Goal: Task Accomplishment & Management: Manage account settings

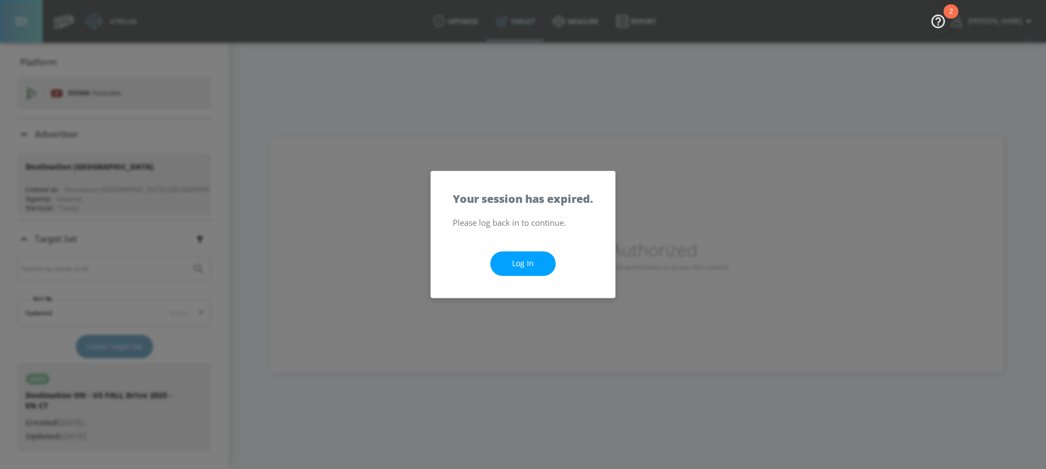
click at [531, 263] on link "Log In" at bounding box center [522, 263] width 65 height 25
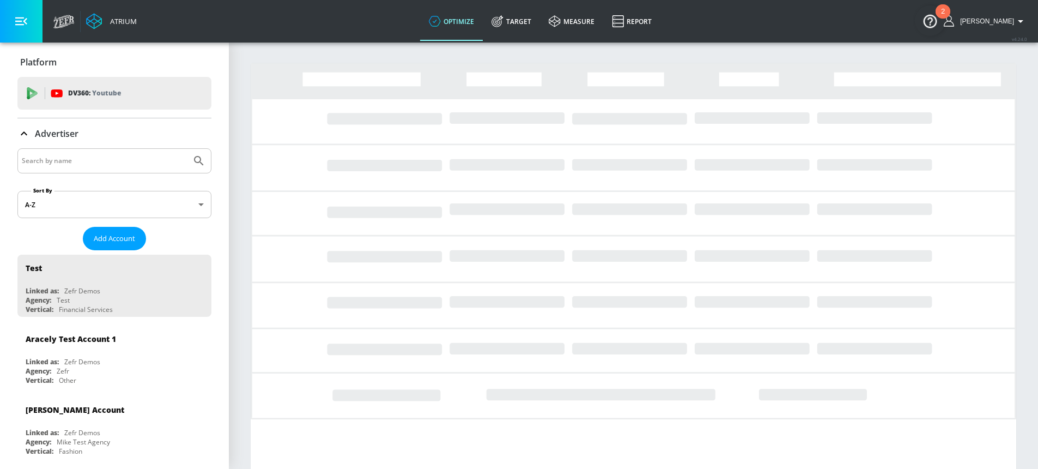
click at [135, 163] on input "Search by name" at bounding box center [104, 161] width 165 height 14
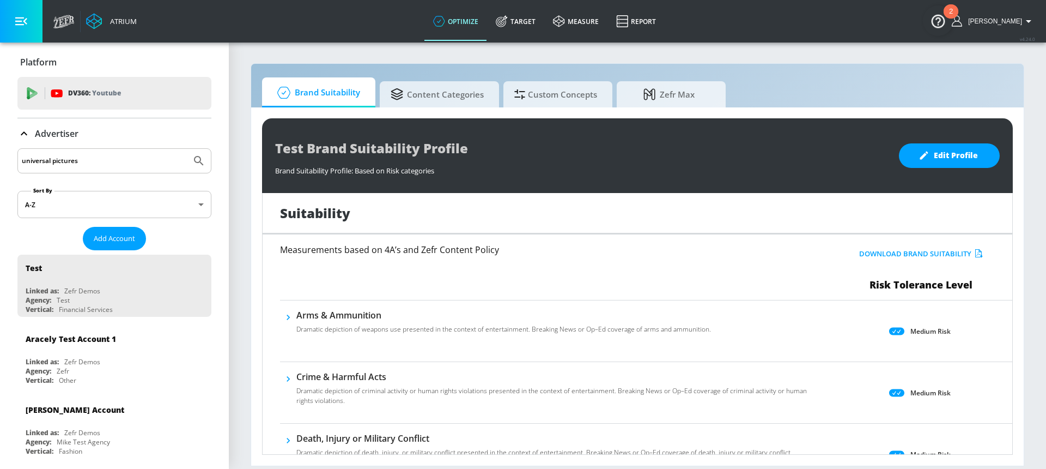
click at [187, 149] on button "Submit Search" at bounding box center [199, 161] width 24 height 24
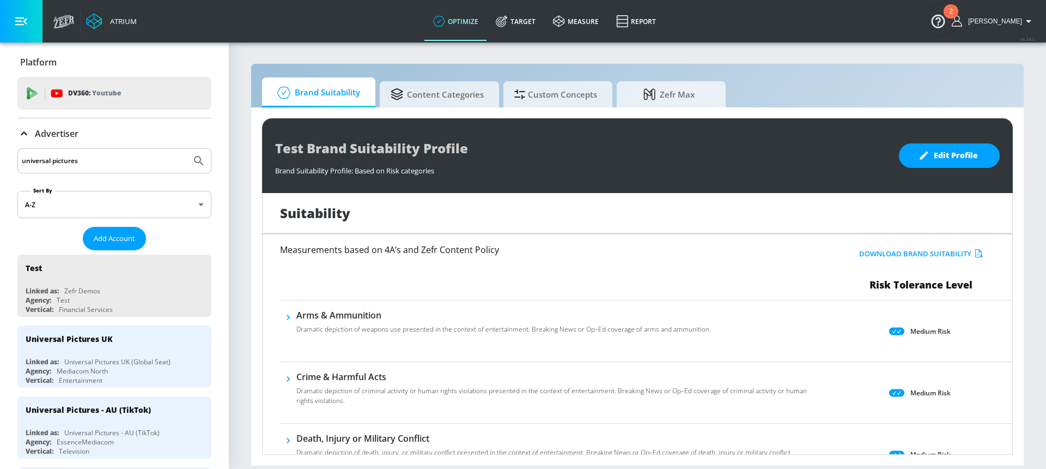
drag, startPoint x: 52, startPoint y: 163, endPoint x: 107, endPoint y: 167, distance: 55.2
click at [107, 167] on input "universal pictures" at bounding box center [104, 161] width 165 height 14
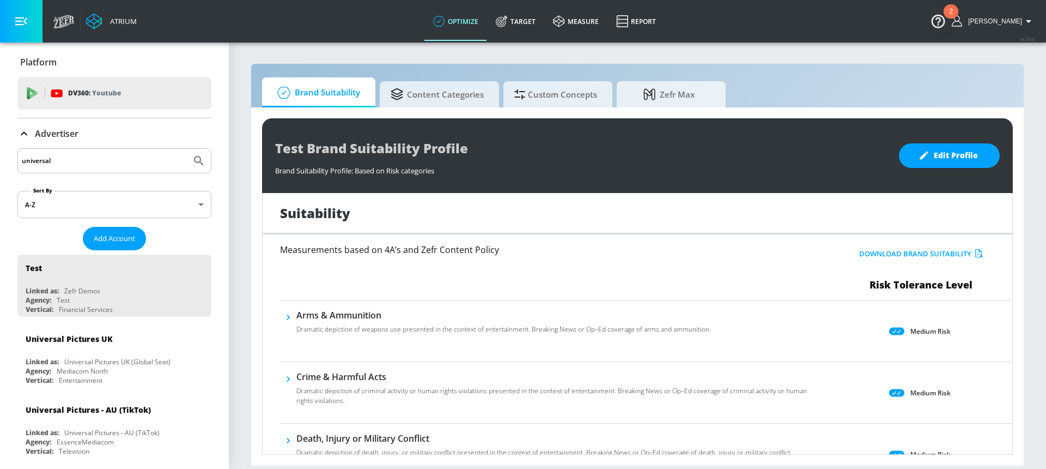
type input "universal"
click at [187, 149] on button "Submit Search" at bounding box center [199, 161] width 24 height 24
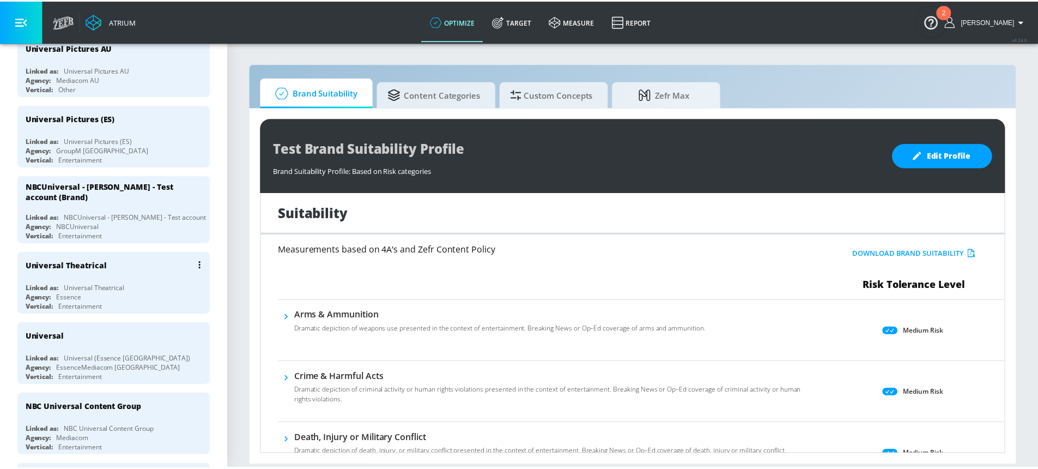
scroll to position [434, 0]
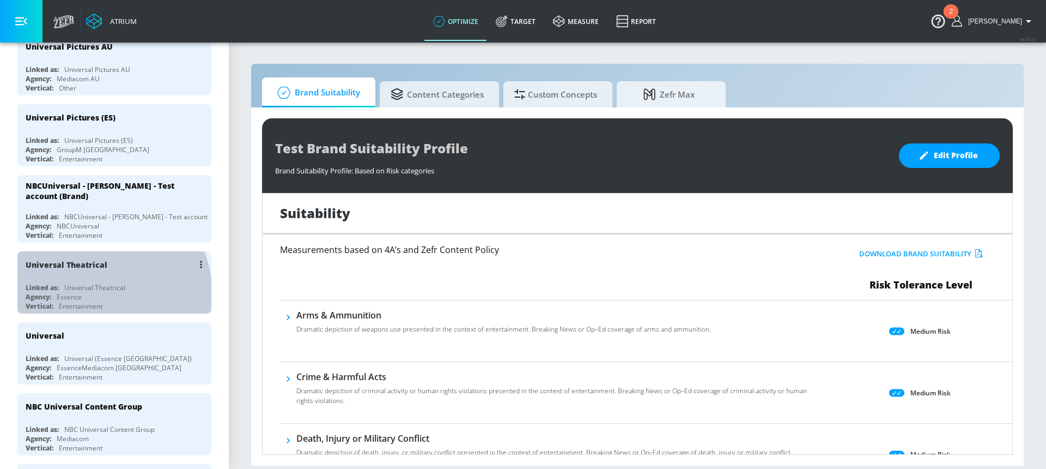
click at [100, 294] on div "Agency: Essence" at bounding box center [117, 296] width 183 height 9
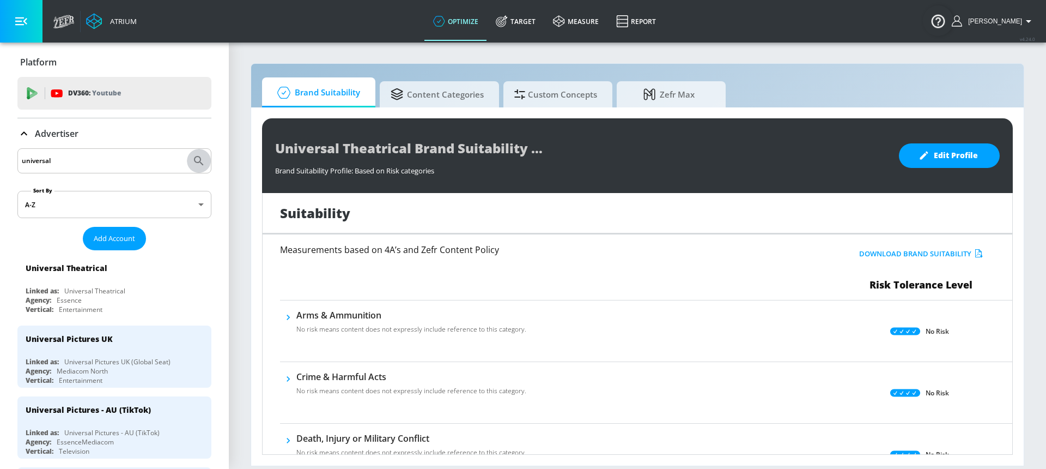
click at [192, 158] on icon "Submit Search" at bounding box center [198, 160] width 13 height 13
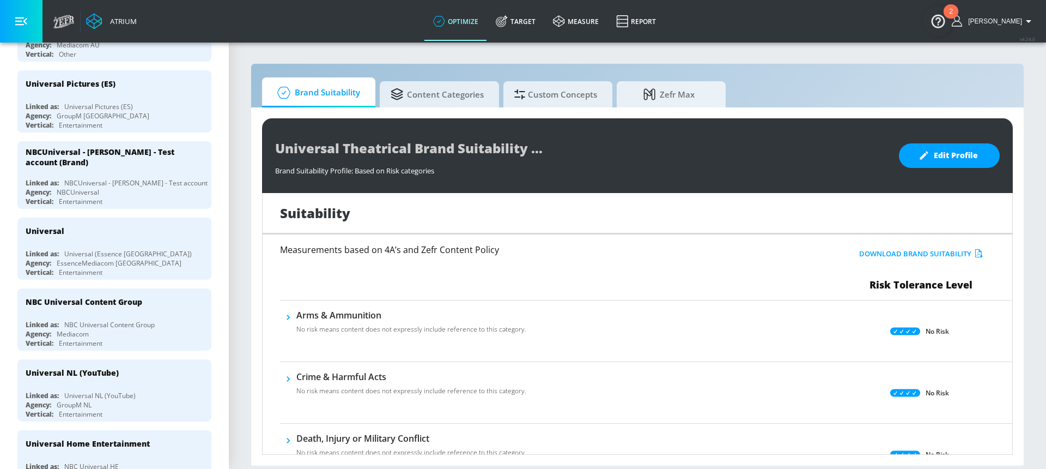
scroll to position [489, 0]
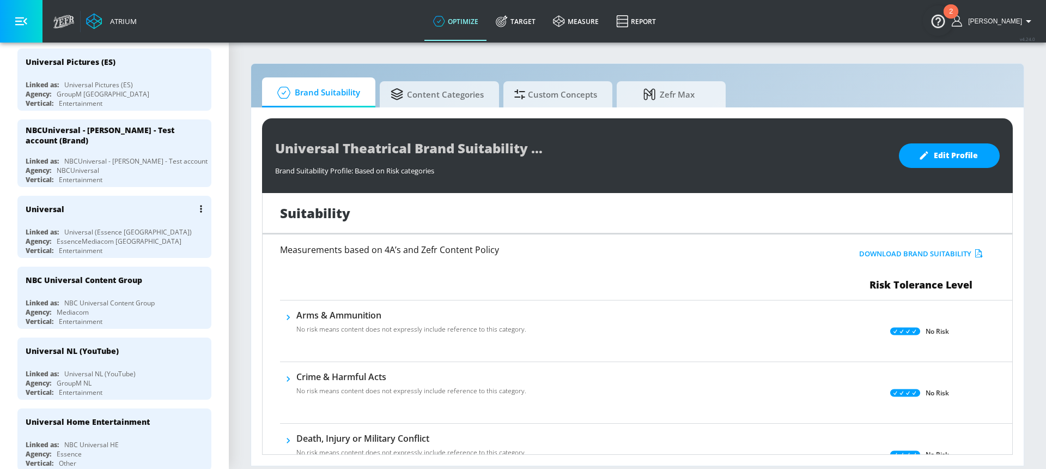
click at [125, 248] on div "Vertical: Entertainment" at bounding box center [117, 250] width 183 height 9
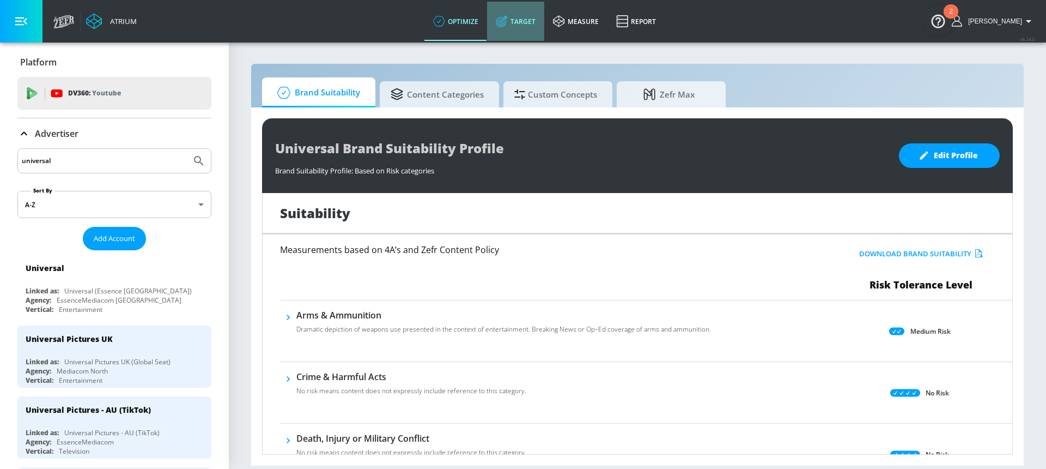
click at [538, 11] on link "Target" at bounding box center [515, 21] width 57 height 39
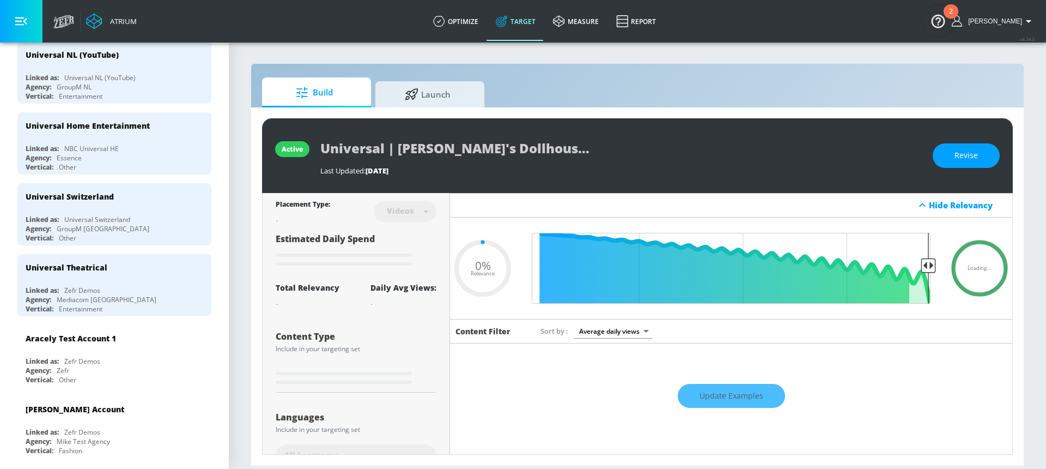
type input "0.13"
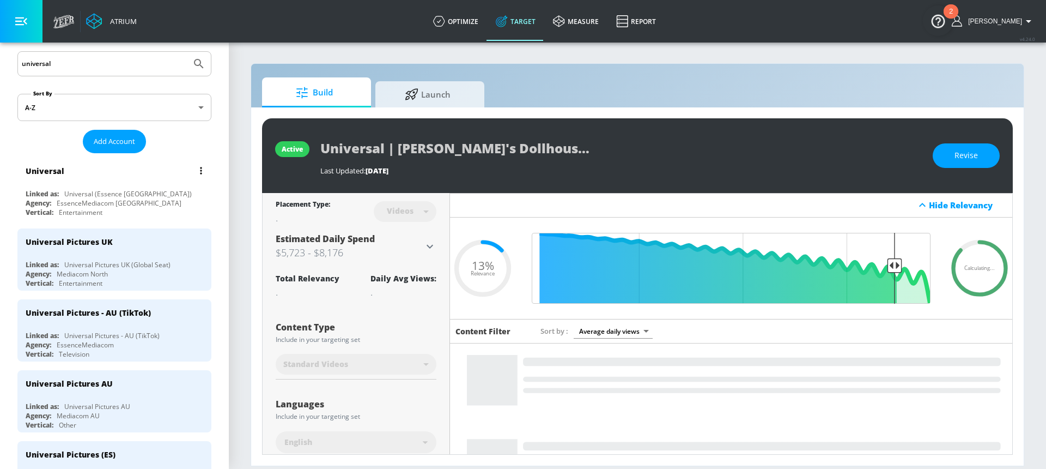
scroll to position [85, 0]
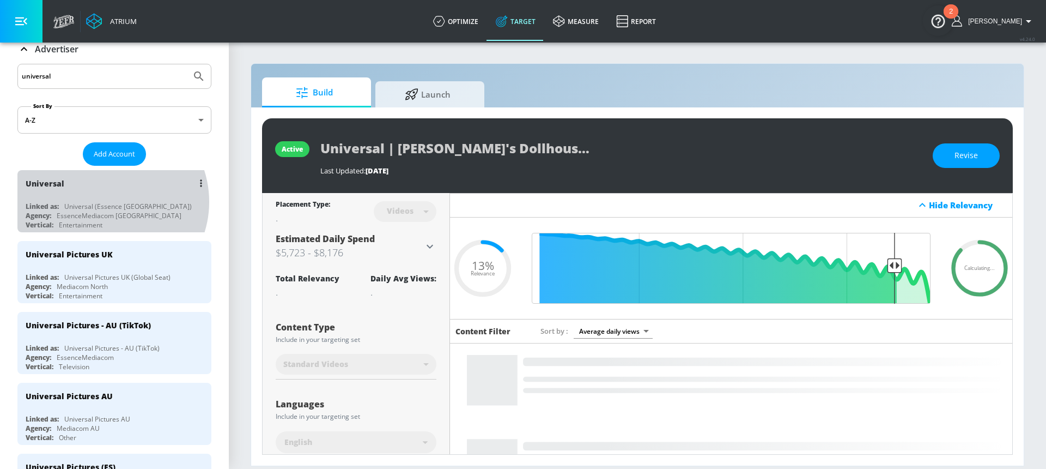
click at [107, 202] on div "Universal (Essence Toronto)" at bounding box center [127, 206] width 127 height 9
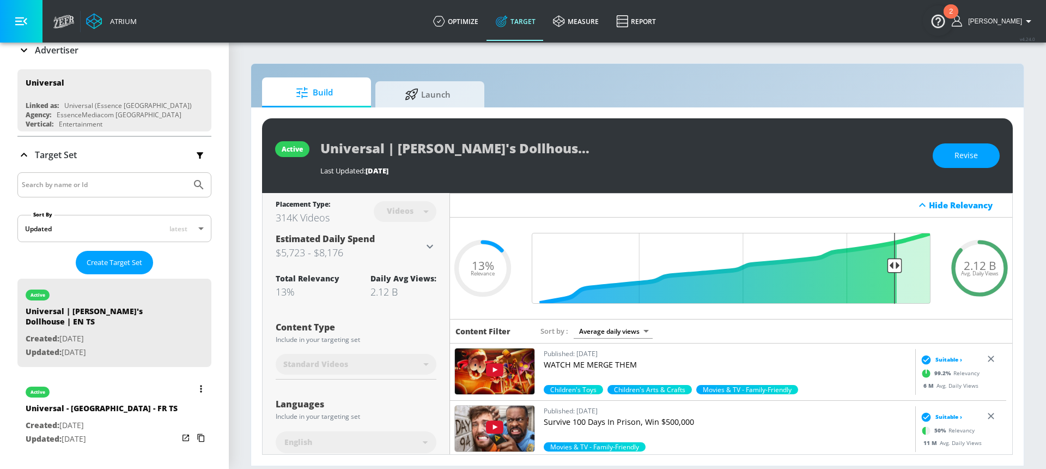
scroll to position [82, 0]
click at [126, 265] on span "Create Target Set" at bounding box center [115, 264] width 56 height 13
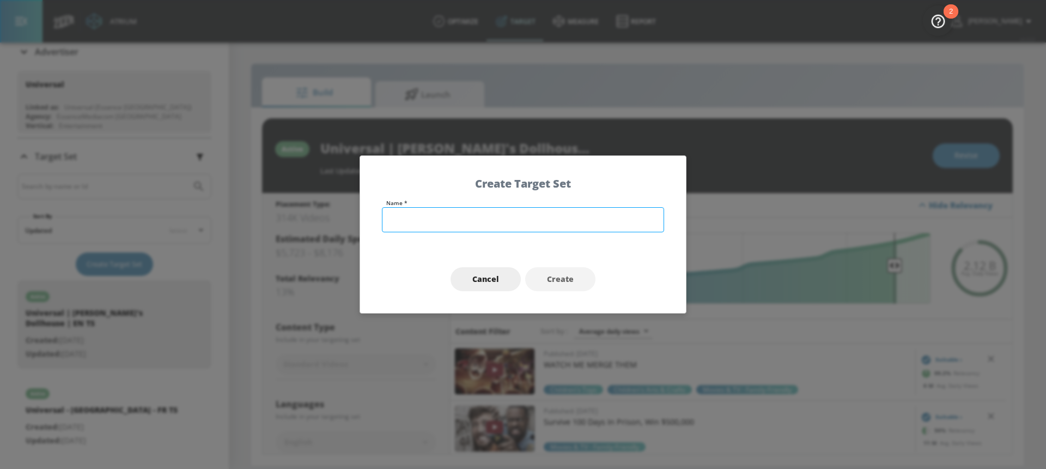
click at [406, 223] on input "text" at bounding box center [523, 219] width 282 height 25
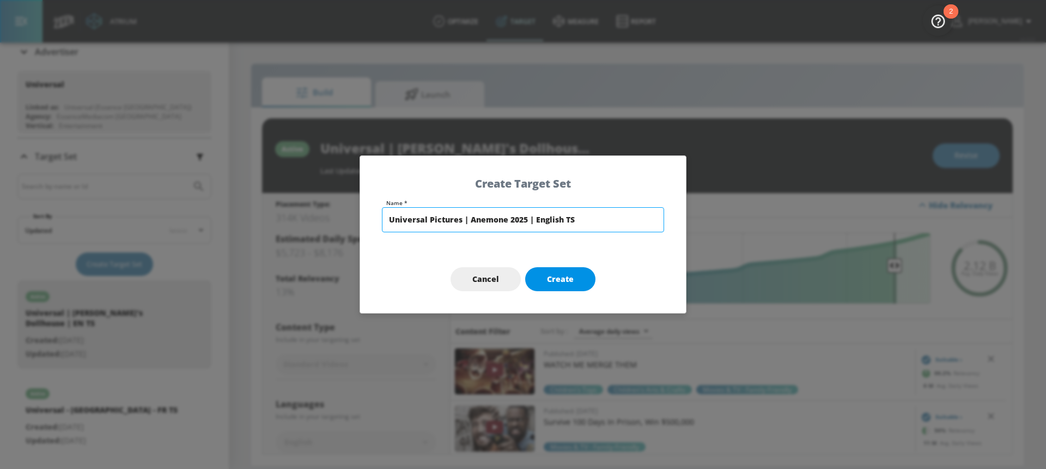
type input "Universal Pictures | Anemone 2025 | English TS"
click at [542, 272] on button "Create" at bounding box center [560, 279] width 70 height 25
type input "Universal Pictures | Anemone 2025 | English TS"
type input "channels"
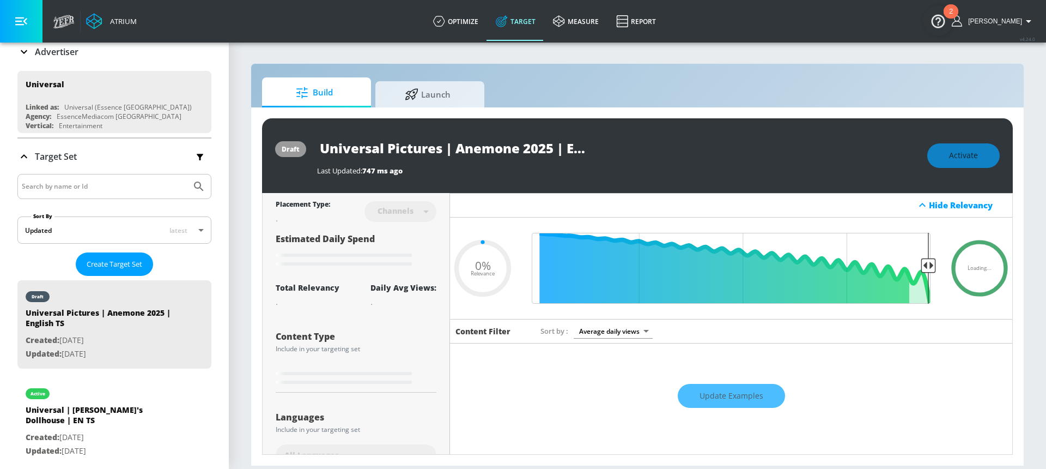
type input "0.6"
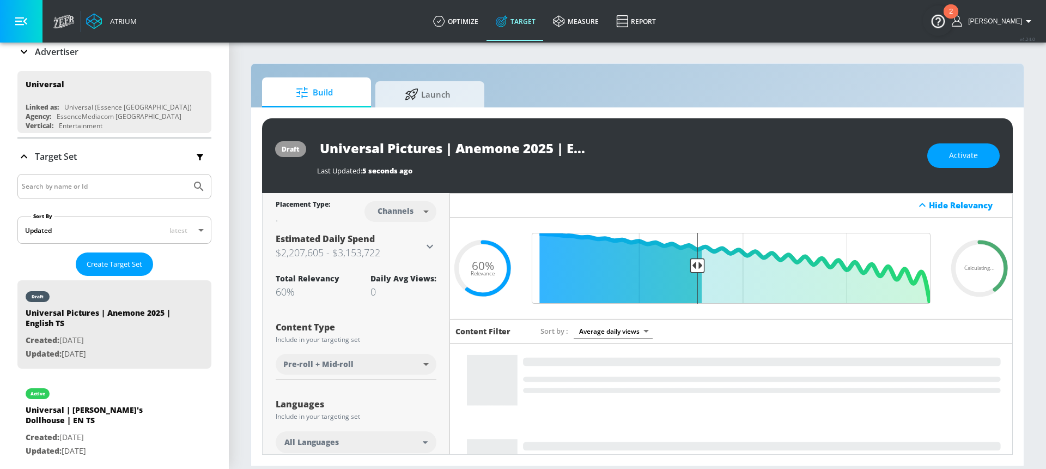
click at [387, 217] on body "Atrium optimize Target measure Report optimize Target measure Report v 4.24.0 H…" at bounding box center [523, 234] width 1046 height 469
click at [396, 252] on div "Videos" at bounding box center [394, 252] width 31 height 11
type input "videos"
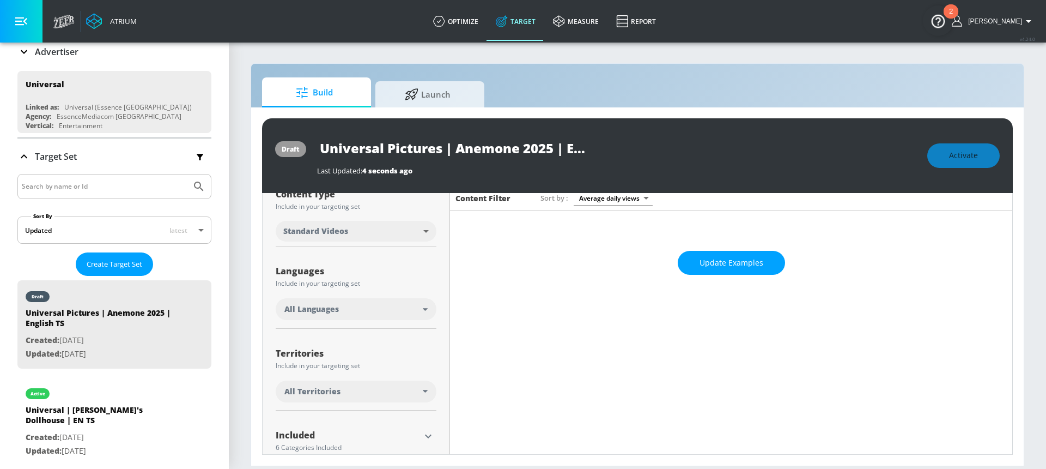
scroll to position [134, 0]
click at [342, 310] on div "All Languages" at bounding box center [353, 307] width 138 height 11
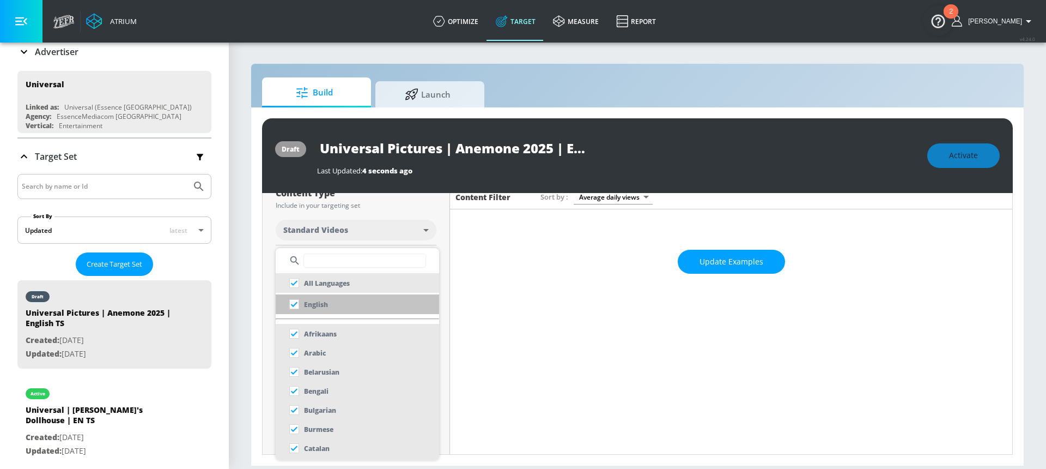
click at [316, 303] on p "English" at bounding box center [316, 304] width 24 height 11
checkbox input "false"
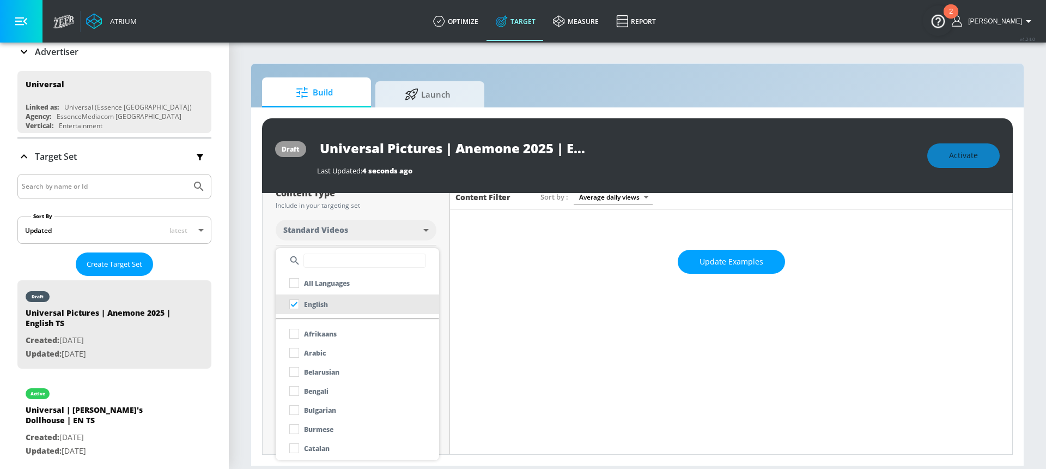
click at [274, 246] on div at bounding box center [523, 234] width 1046 height 469
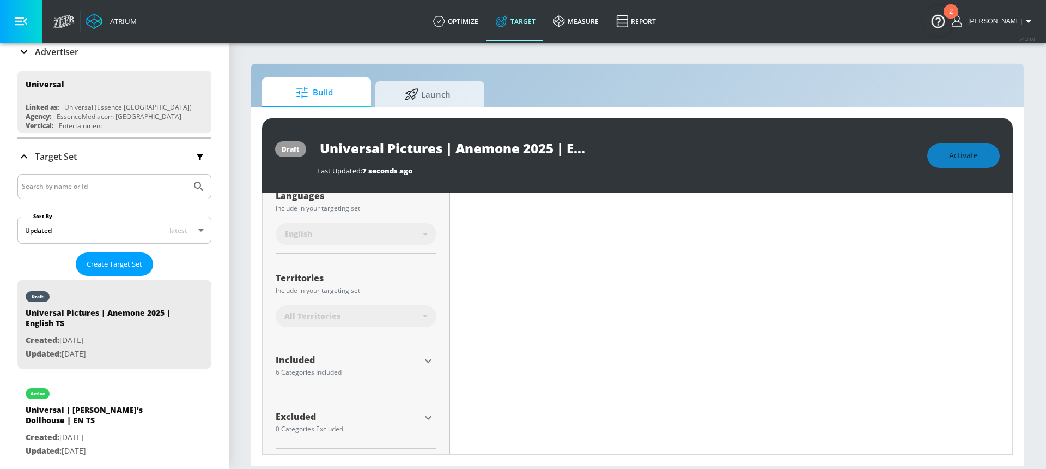
scroll to position [221, 0]
click at [331, 314] on span "All Territories" at bounding box center [312, 312] width 56 height 11
click at [382, 313] on div "All Territories" at bounding box center [353, 312] width 138 height 11
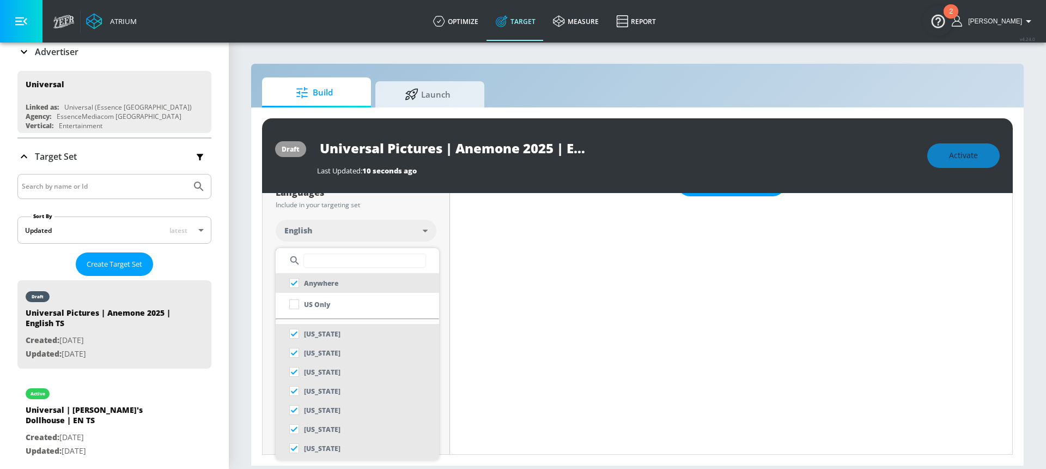
click at [319, 264] on input "text" at bounding box center [364, 260] width 123 height 14
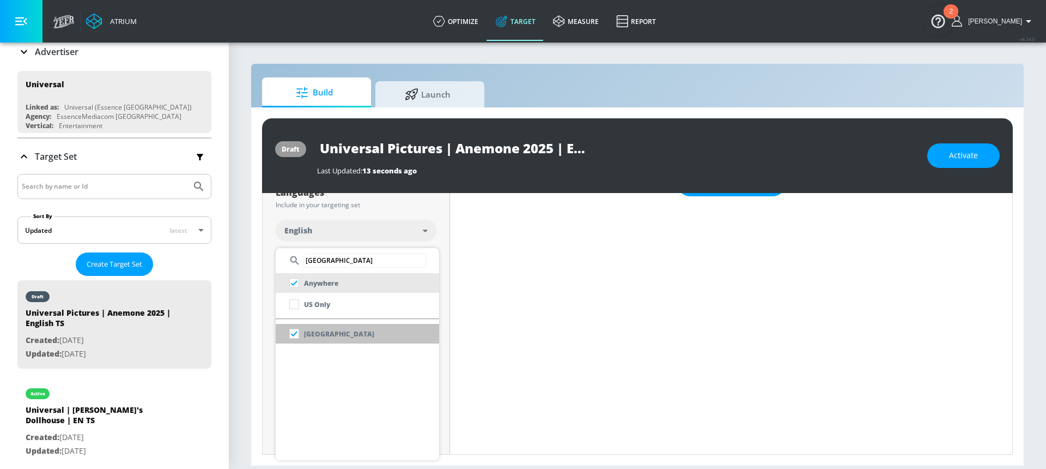
type input "canada"
click at [359, 340] on li "Canada" at bounding box center [357, 334] width 163 height 20
checkbox input "false"
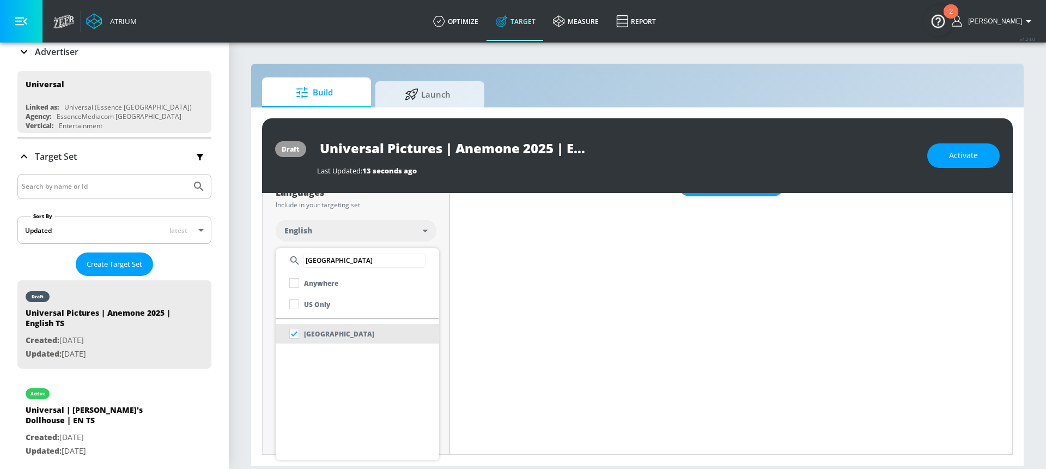
click at [432, 226] on div at bounding box center [523, 234] width 1046 height 469
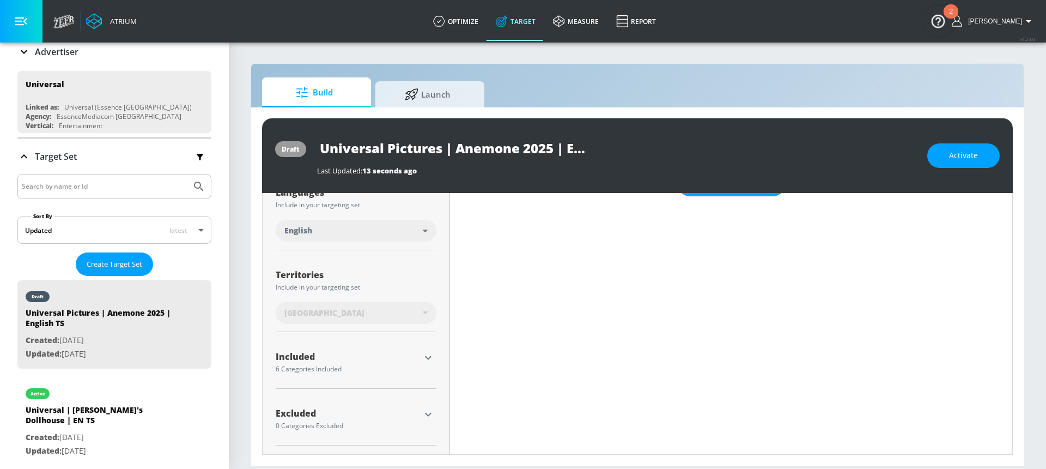
scroll to position [221, 0]
click at [423, 408] on icon "button" at bounding box center [428, 414] width 13 height 13
click at [425, 357] on icon "button" at bounding box center [428, 358] width 7 height 4
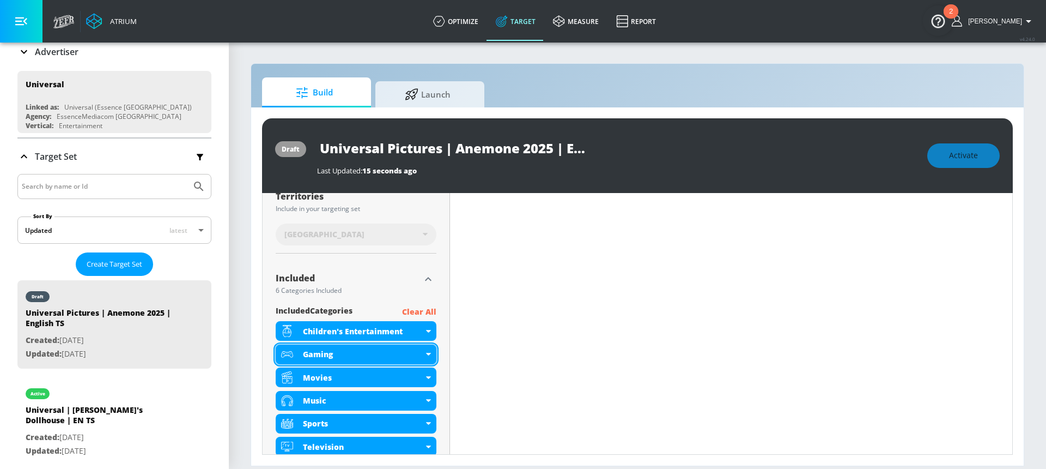
scroll to position [301, 0]
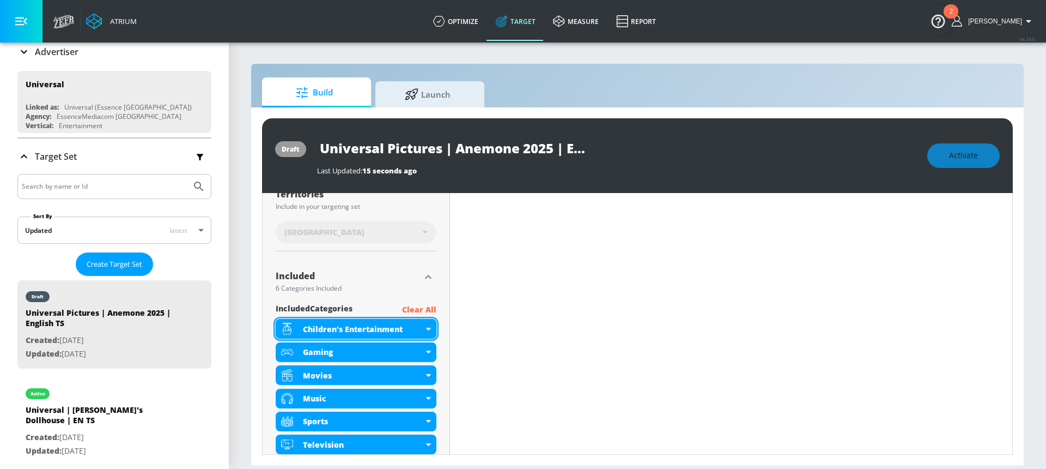
click at [423, 330] on div "Children's Entertainment" at bounding box center [356, 329] width 161 height 20
click at [426, 330] on div "Children's Entertainment" at bounding box center [356, 329] width 161 height 20
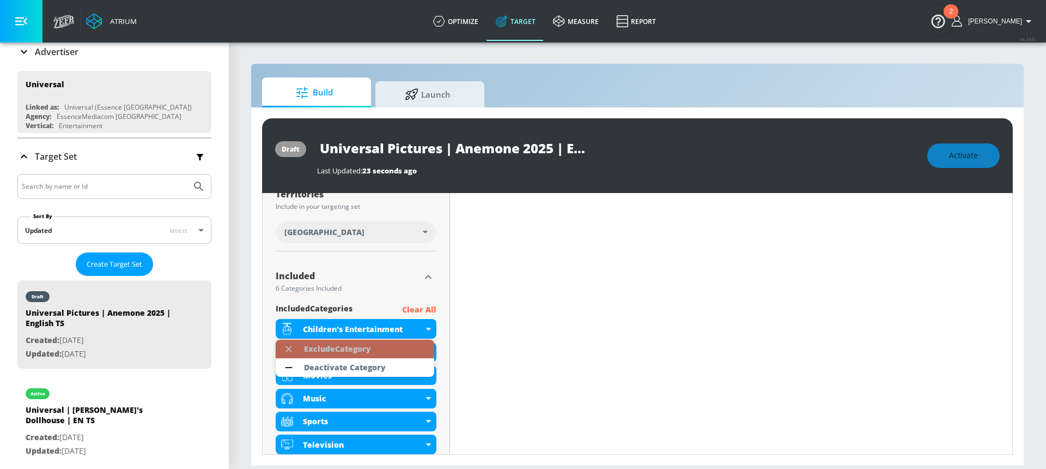
click at [374, 349] on div "Exclude Category" at bounding box center [338, 348] width 78 height 19
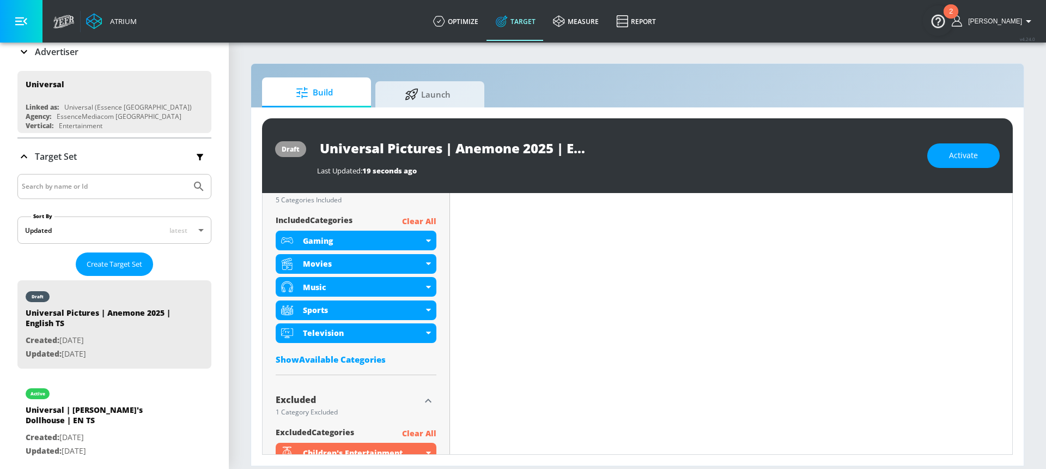
scroll to position [359, 0]
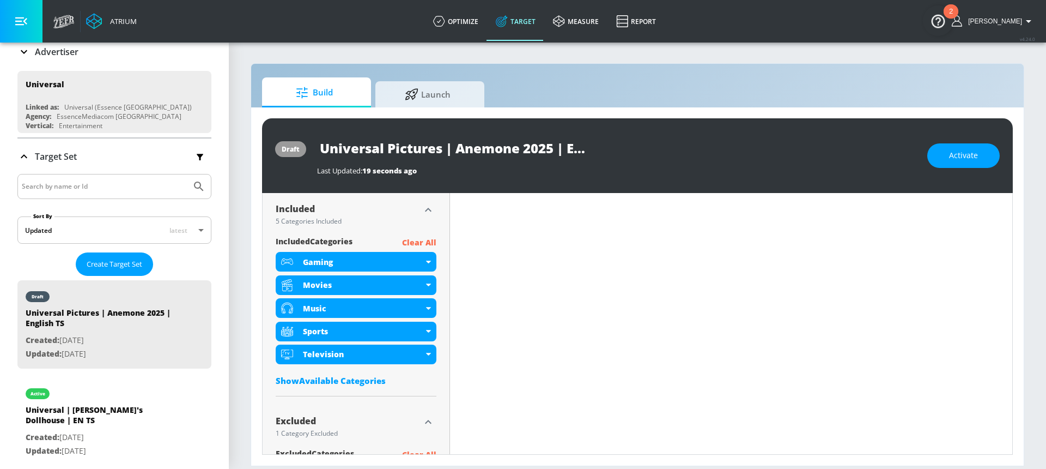
click at [428, 242] on p "Clear All" at bounding box center [419, 243] width 34 height 14
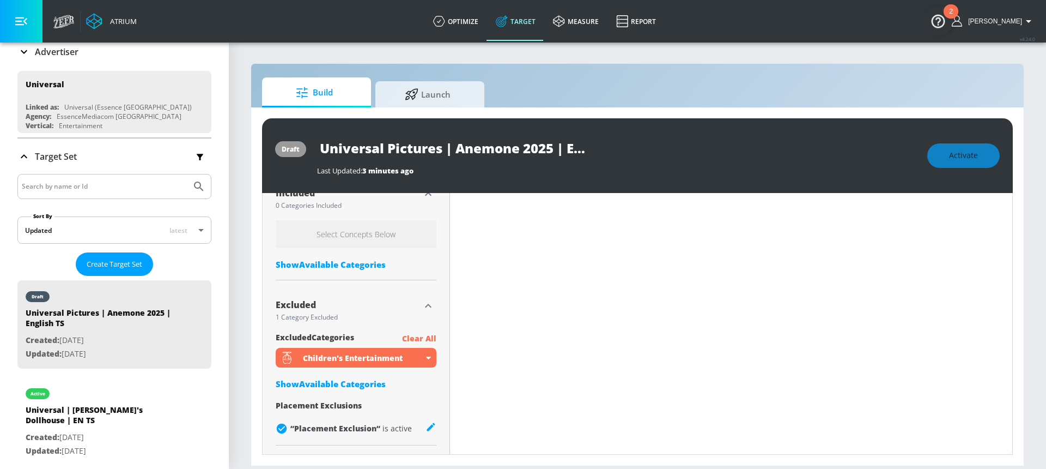
click at [349, 384] on div "Show Available Categories" at bounding box center [356, 383] width 161 height 11
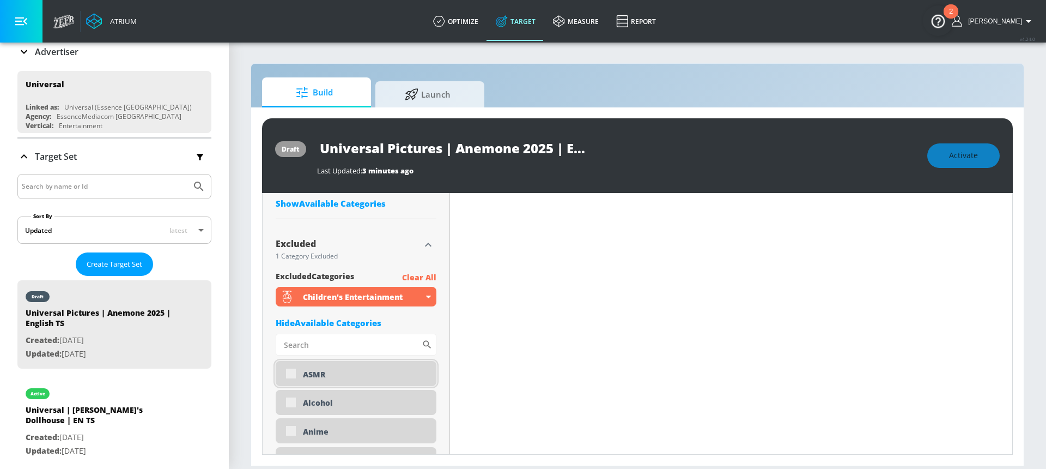
scroll to position [458, 0]
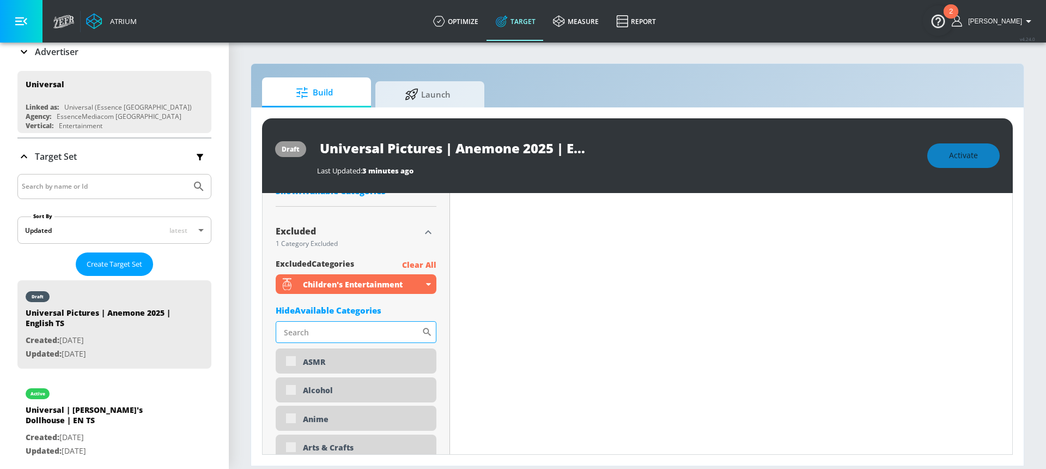
click at [337, 335] on input "Sort By" at bounding box center [349, 332] width 146 height 22
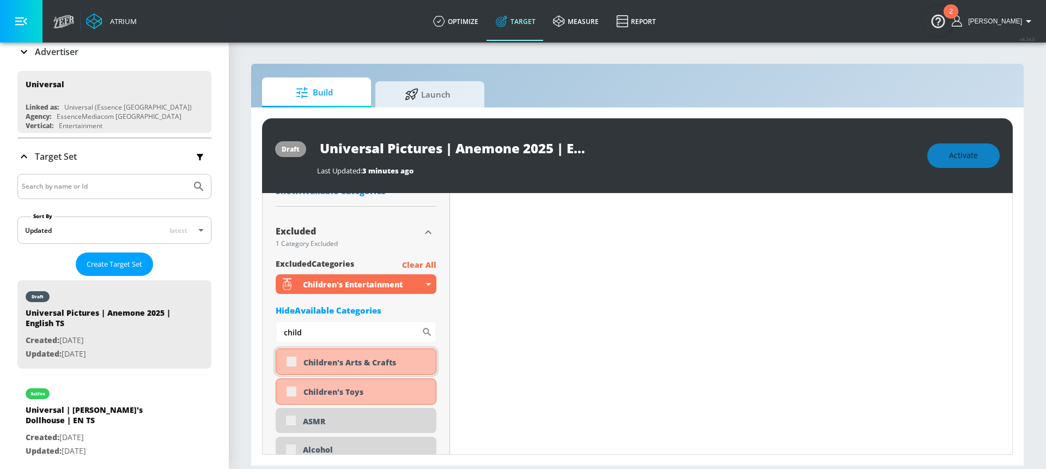
type input "child"
click at [293, 363] on div "Children's Arts & Crafts" at bounding box center [356, 361] width 161 height 26
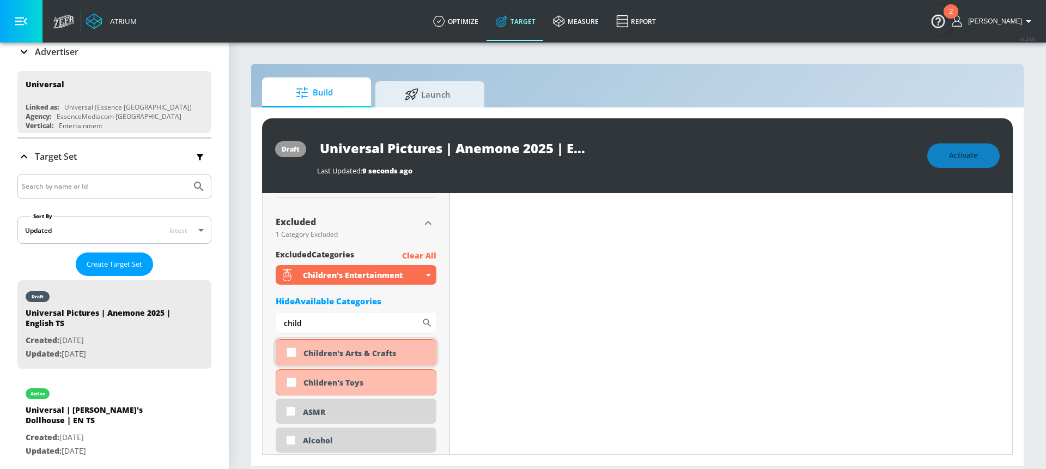
scroll to position [448, 0]
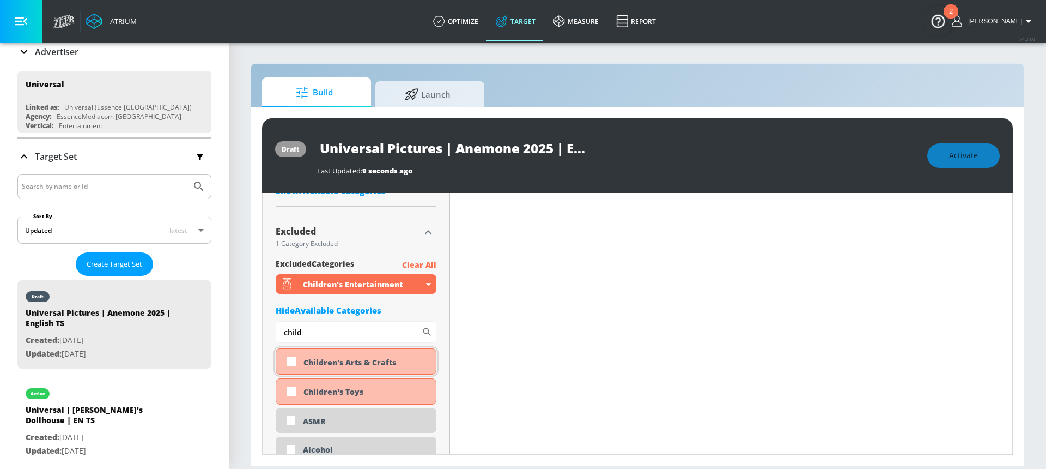
click at [293, 363] on input "checkbox" at bounding box center [292, 361] width 20 height 20
checkbox input "true"
click at [292, 393] on input "checkbox" at bounding box center [292, 391] width 20 height 20
checkbox input "true"
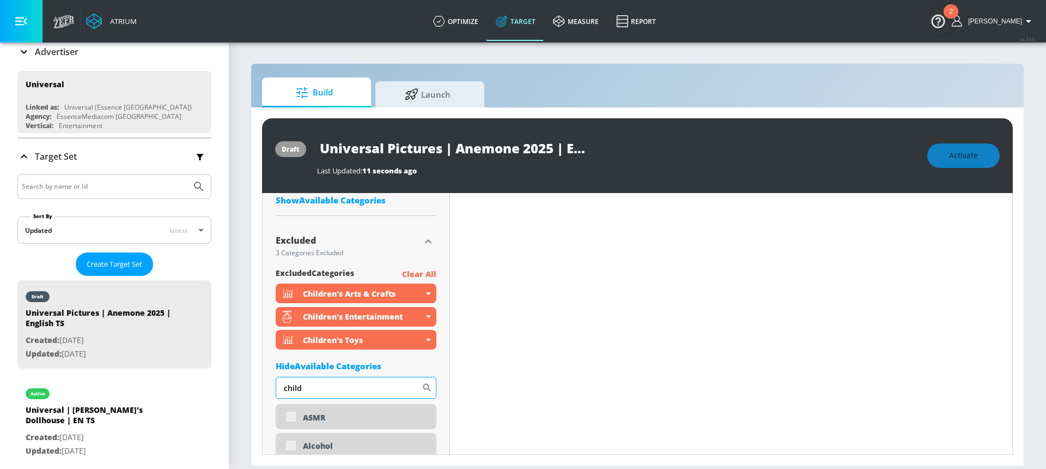
scroll to position [458, 0]
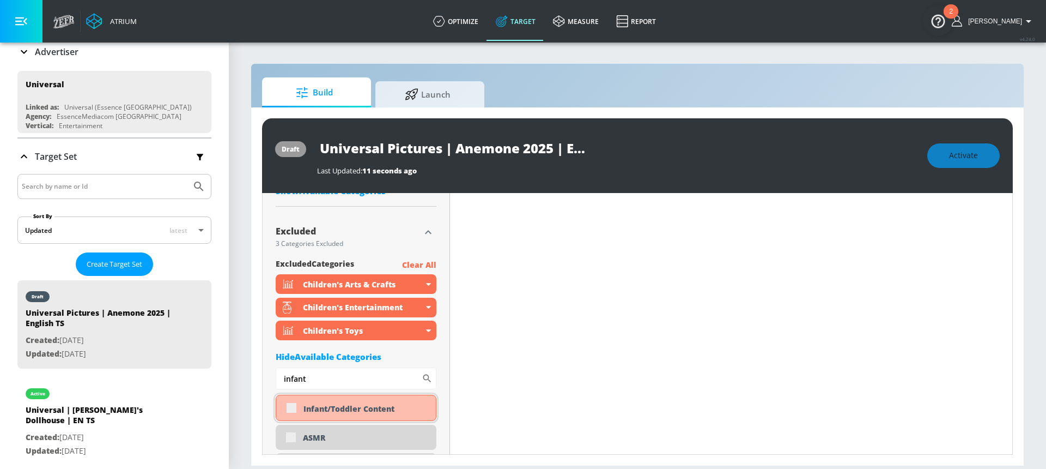
type input "infant"
click at [288, 410] on div "Infant/Toddler Content" at bounding box center [356, 407] width 161 height 26
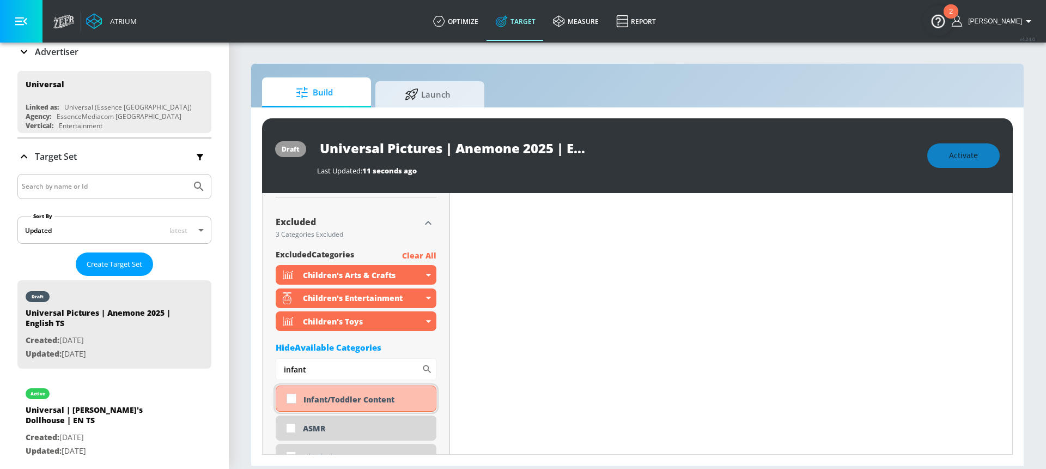
scroll to position [448, 0]
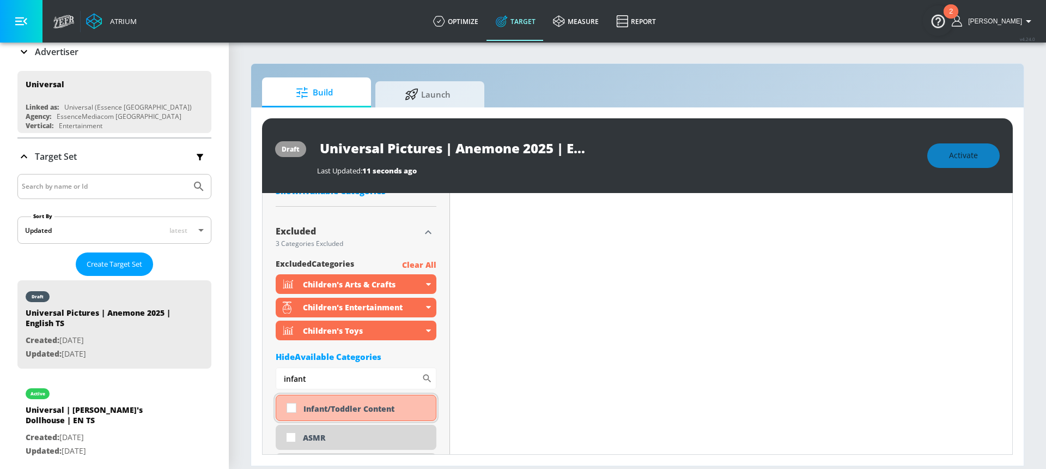
click at [290, 411] on input "checkbox" at bounding box center [292, 408] width 20 height 20
checkbox input "true"
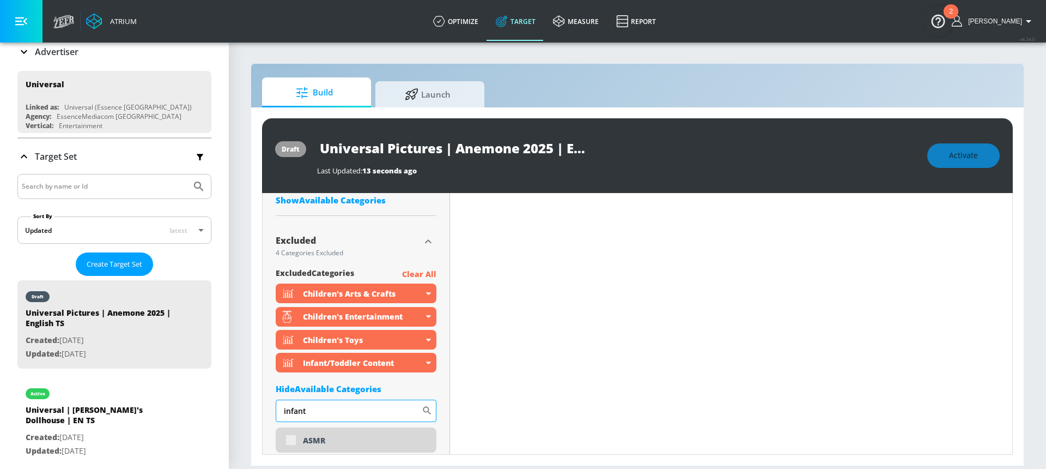
scroll to position [458, 0]
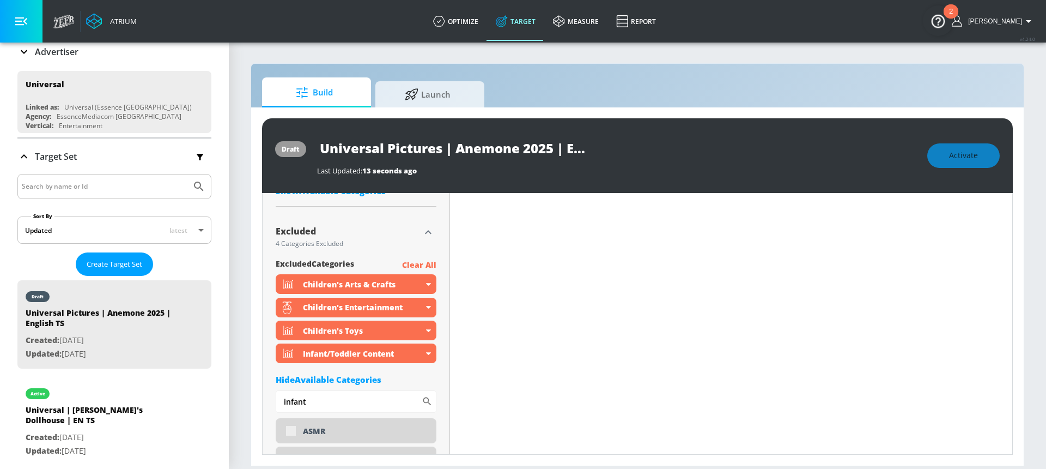
drag, startPoint x: 318, startPoint y: 399, endPoint x: 252, endPoint y: 399, distance: 65.9
click at [252, 399] on div "draft Universal Pictures | Anemone 2025 | English TS Last Updated: 13 seconds a…" at bounding box center [637, 286] width 773 height 358
type input "news"
click at [293, 432] on div "News & Politics" at bounding box center [356, 431] width 161 height 26
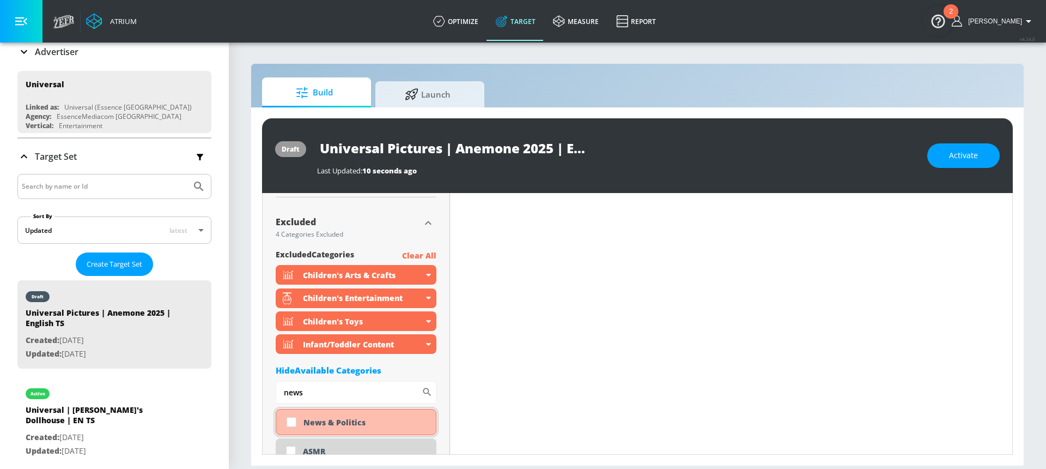
scroll to position [448, 0]
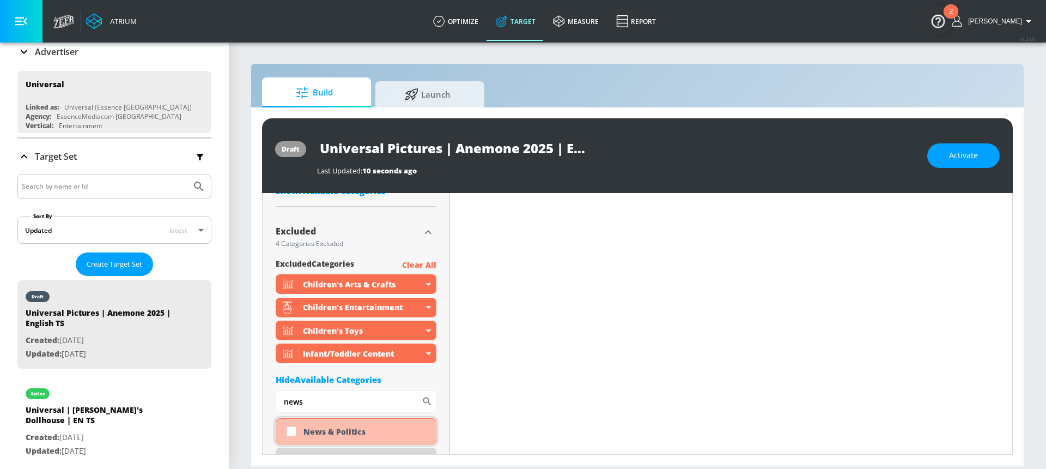
click at [293, 432] on input "checkbox" at bounding box center [292, 431] width 20 height 20
checkbox input "true"
drag, startPoint x: 385, startPoint y: 399, endPoint x: 252, endPoint y: 399, distance: 133.5
click at [252, 399] on div "draft Universal Pictures | Anemone 2025 | English TS Last Updated: 10 seconds a…" at bounding box center [637, 286] width 773 height 358
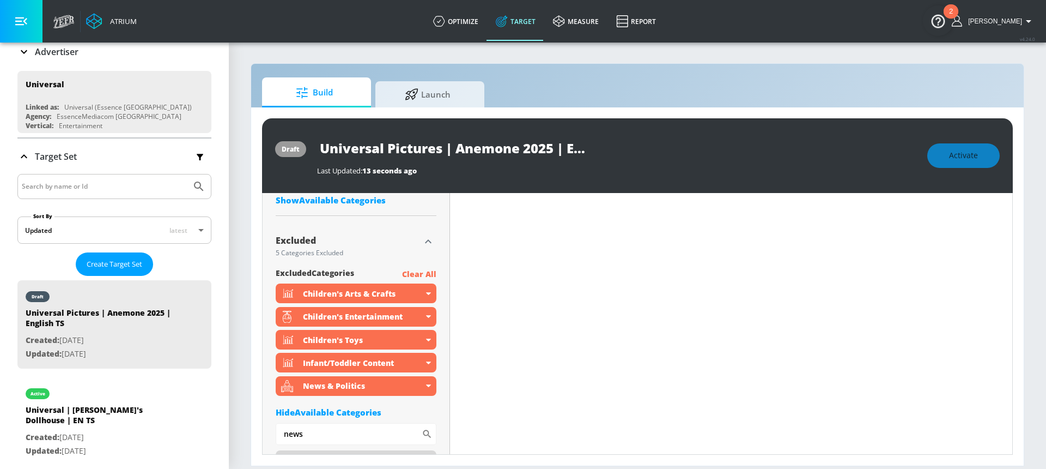
scroll to position [458, 0]
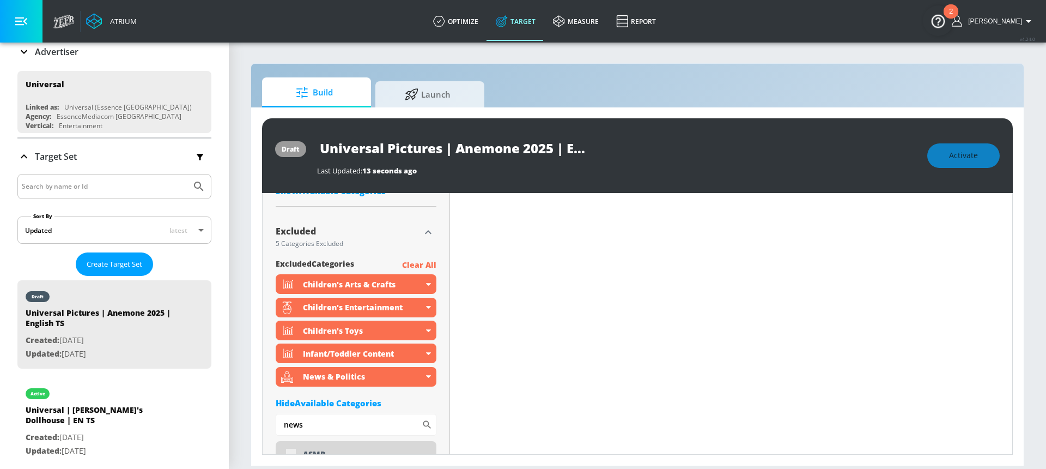
type input "\"
click at [317, 405] on div "Hide Available Categories" at bounding box center [356, 402] width 161 height 11
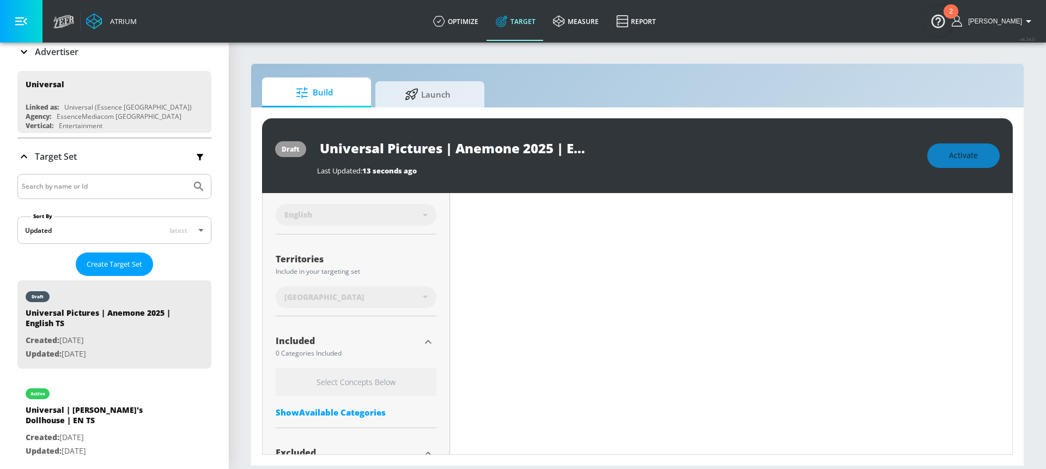
click at [356, 408] on div "Show Available Categories" at bounding box center [356, 411] width 161 height 11
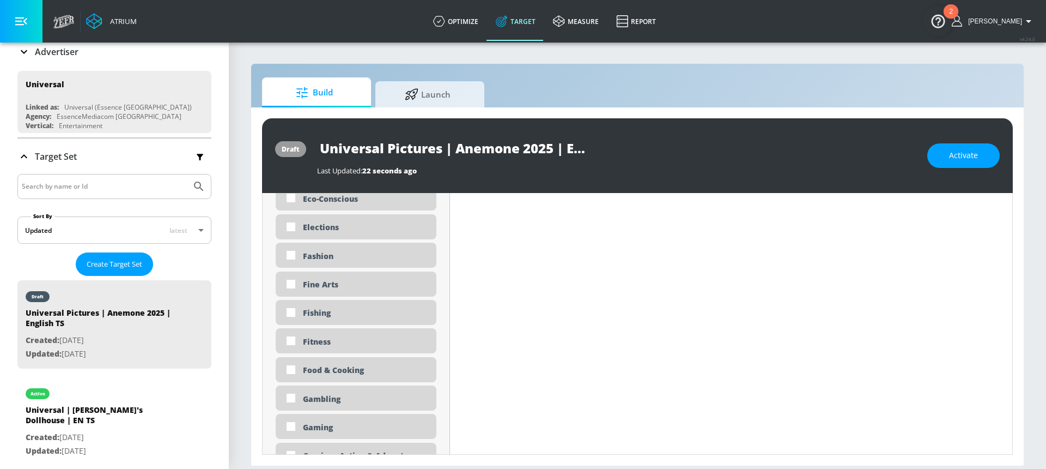
scroll to position [1184, 0]
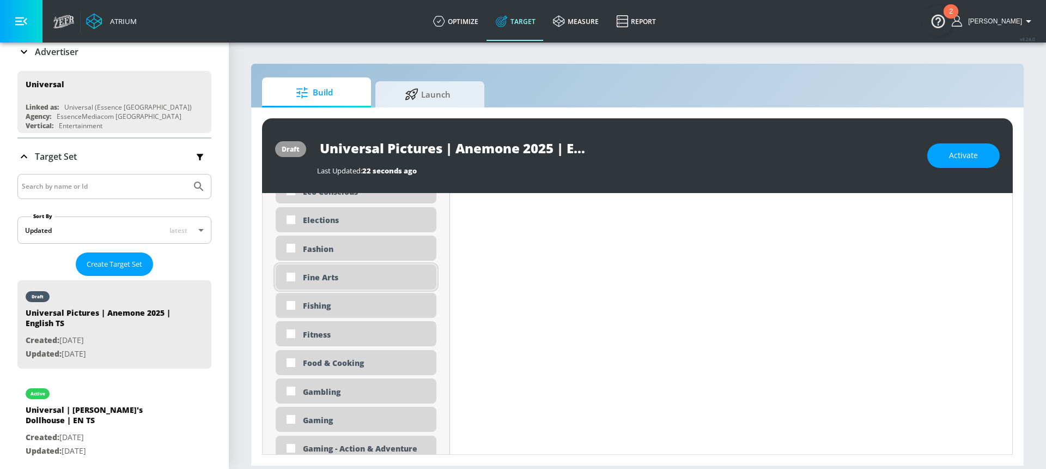
click at [337, 271] on div "Fine Arts" at bounding box center [356, 276] width 161 height 25
checkbox input "true"
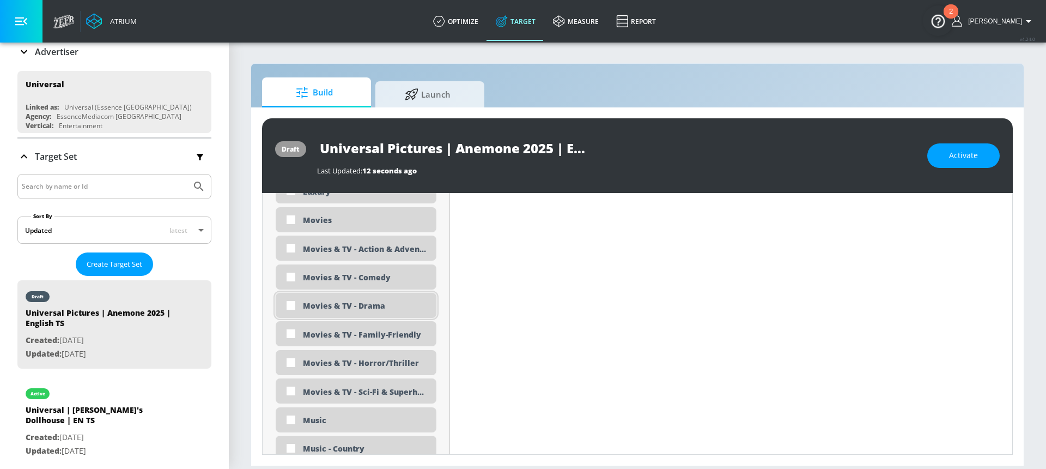
scroll to position [1964, 0]
click at [340, 305] on div "Movies & TV - Drama" at bounding box center [365, 304] width 125 height 10
checkbox input "true"
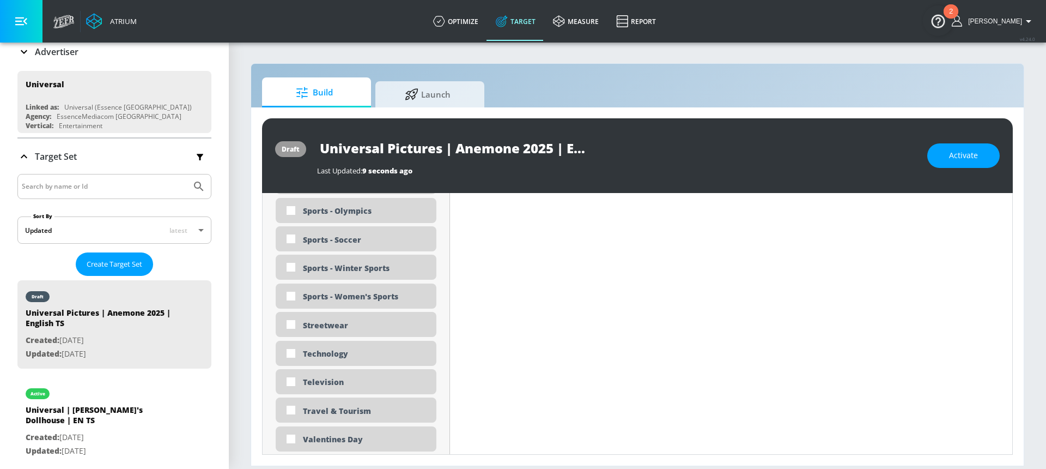
scroll to position [3068, 0]
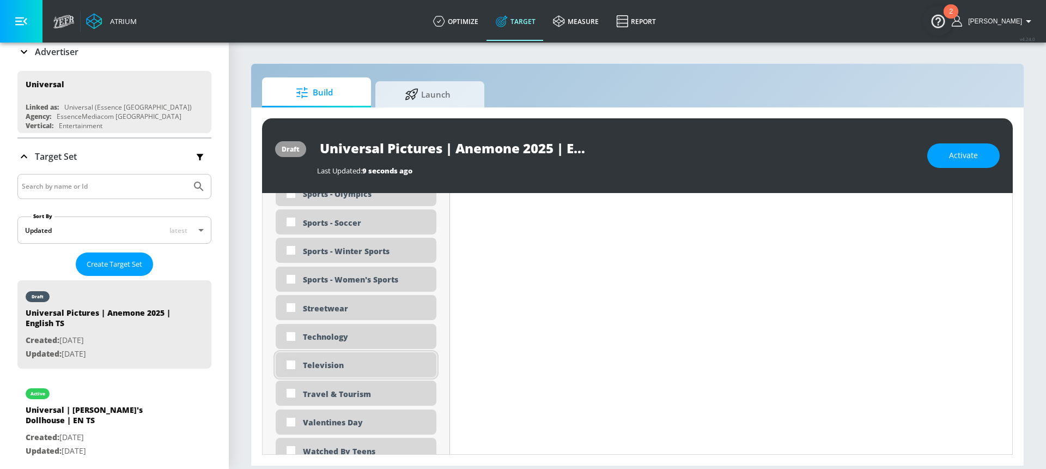
click at [289, 365] on input "checkbox" at bounding box center [291, 365] width 20 height 20
checkbox input "true"
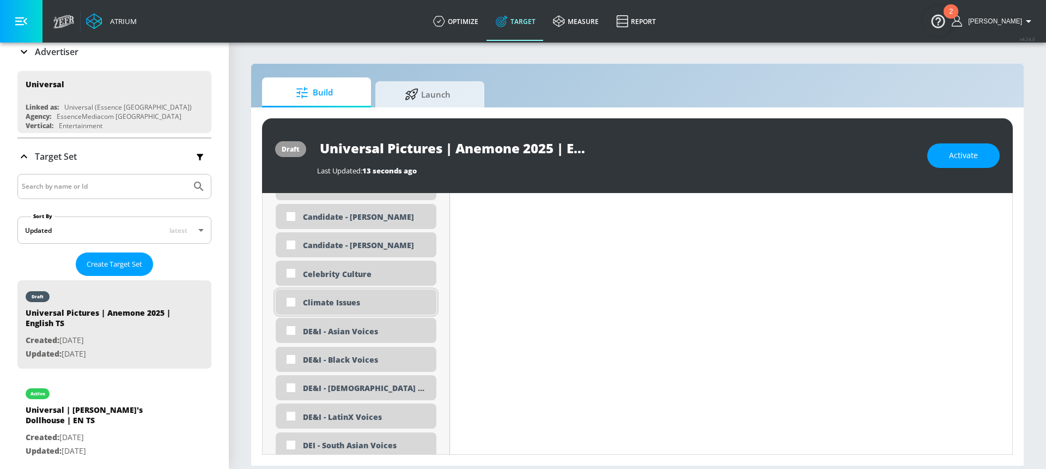
scroll to position [841, 0]
click at [340, 282] on div "Celebrity Culture" at bounding box center [356, 274] width 161 height 25
checkbox input "true"
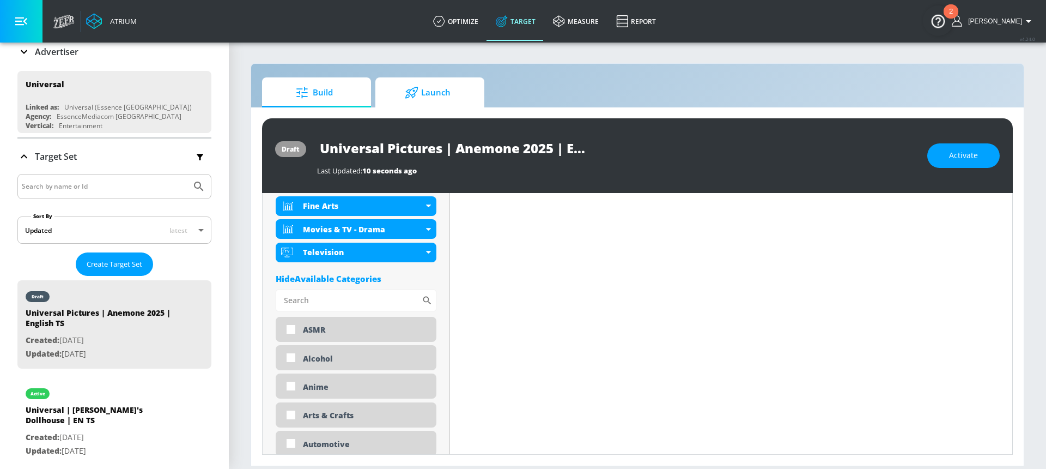
scroll to position [440, 0]
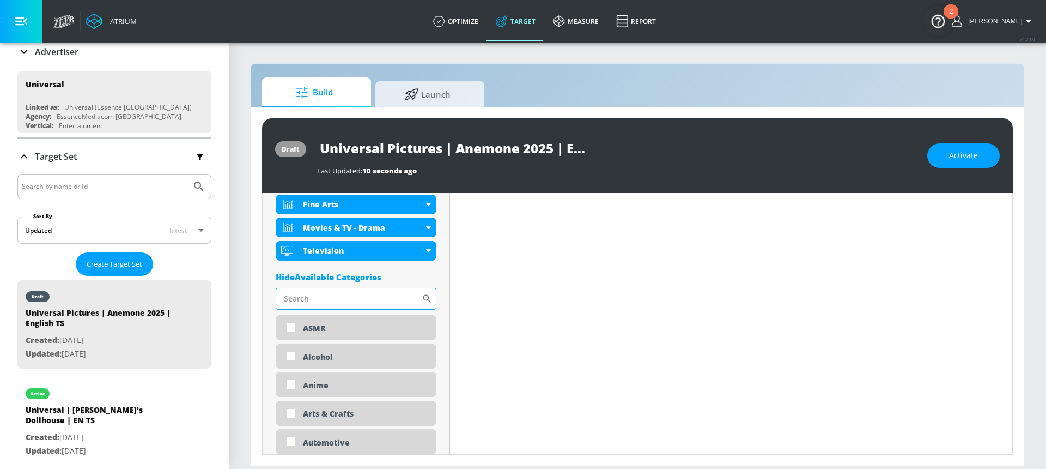
click at [317, 301] on input "Sort By" at bounding box center [349, 299] width 146 height 22
type input "streetwear"
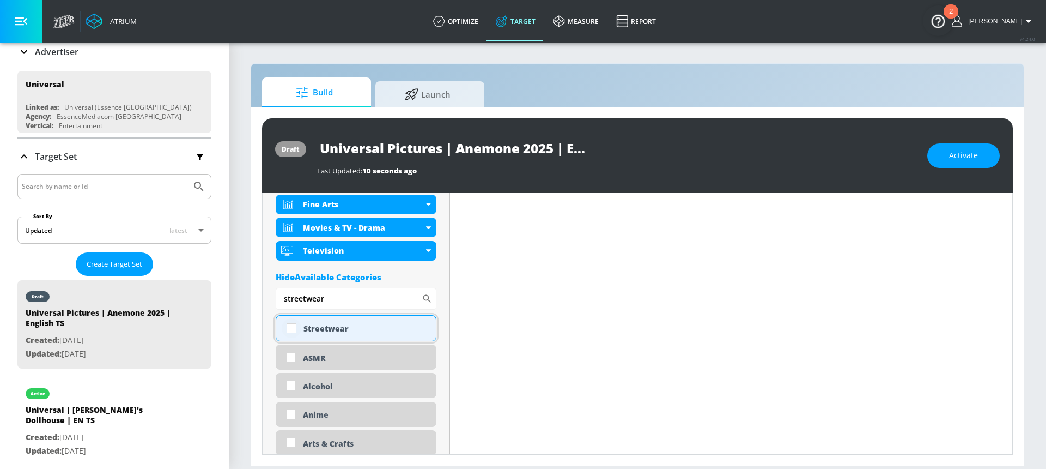
click at [292, 328] on input "checkbox" at bounding box center [292, 328] width 20 height 20
checkbox input "true"
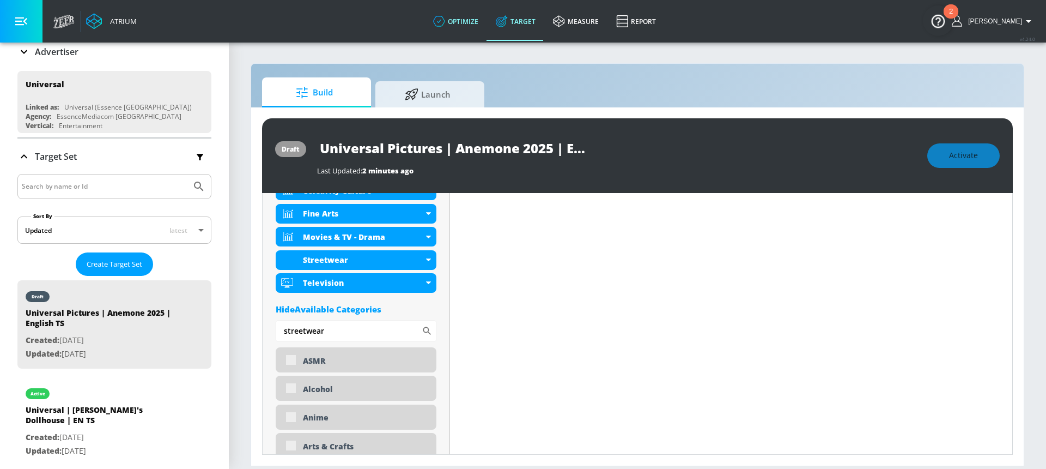
scroll to position [449, 0]
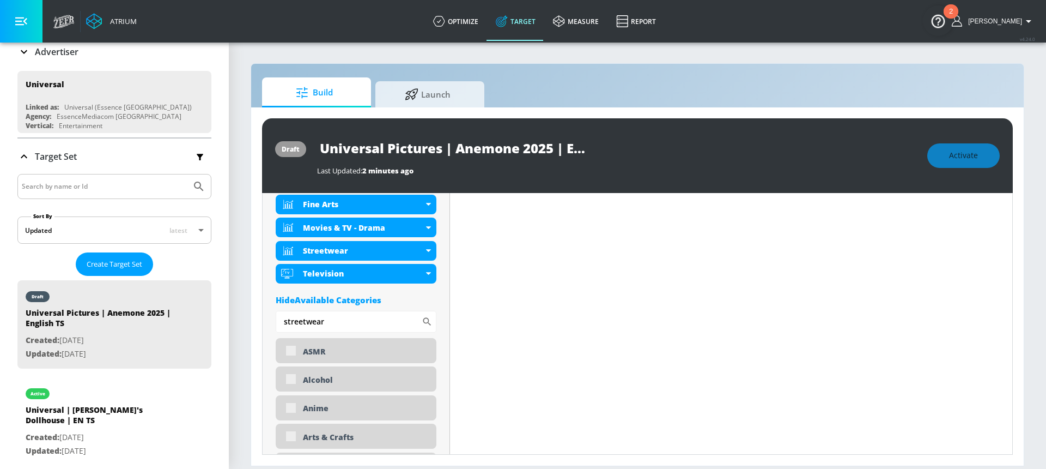
drag, startPoint x: 342, startPoint y: 327, endPoint x: 258, endPoint y: 328, distance: 83.9
click at [258, 328] on div "draft Universal Pictures | Anemone 2025 | English TS Last Updated: 2 minutes ag…" at bounding box center [637, 286] width 773 height 358
type input "f"
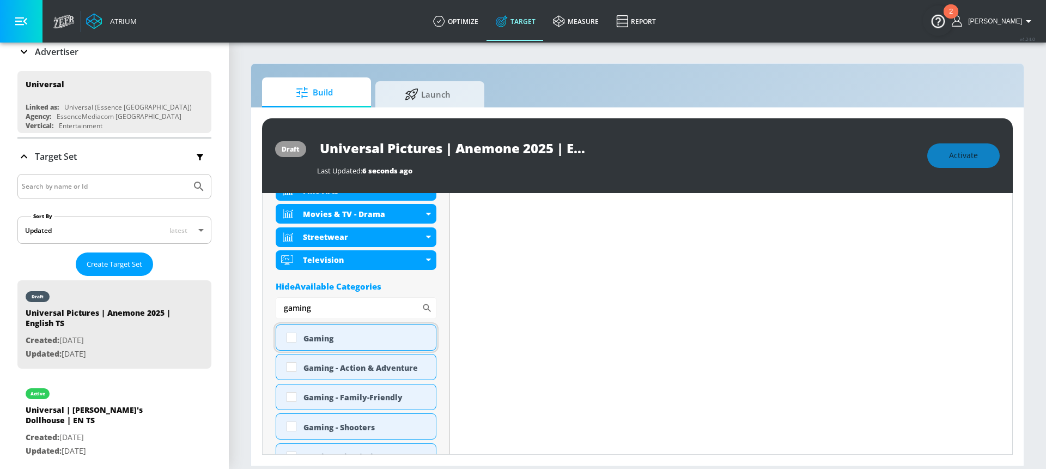
scroll to position [456, 0]
type input "gaming"
click at [293, 336] on input "checkbox" at bounding box center [292, 335] width 20 height 20
checkbox input "true"
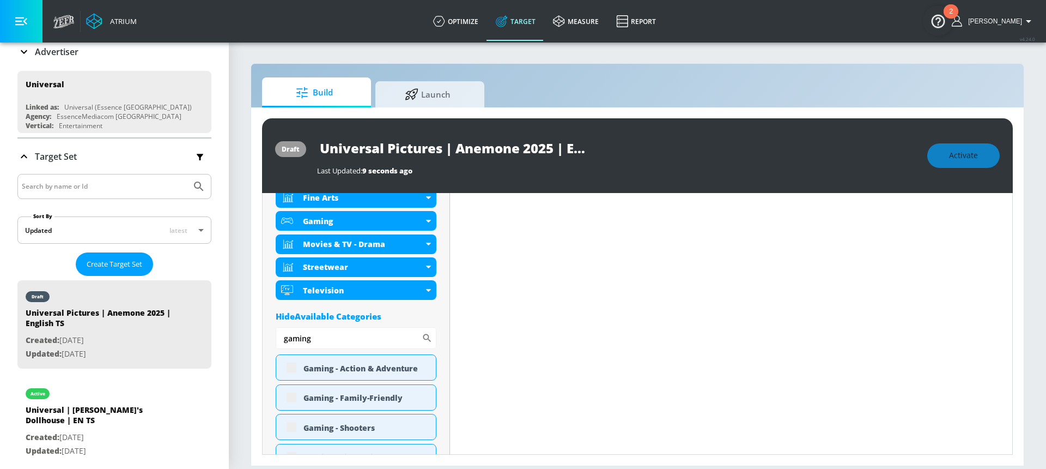
scroll to position [465, 0]
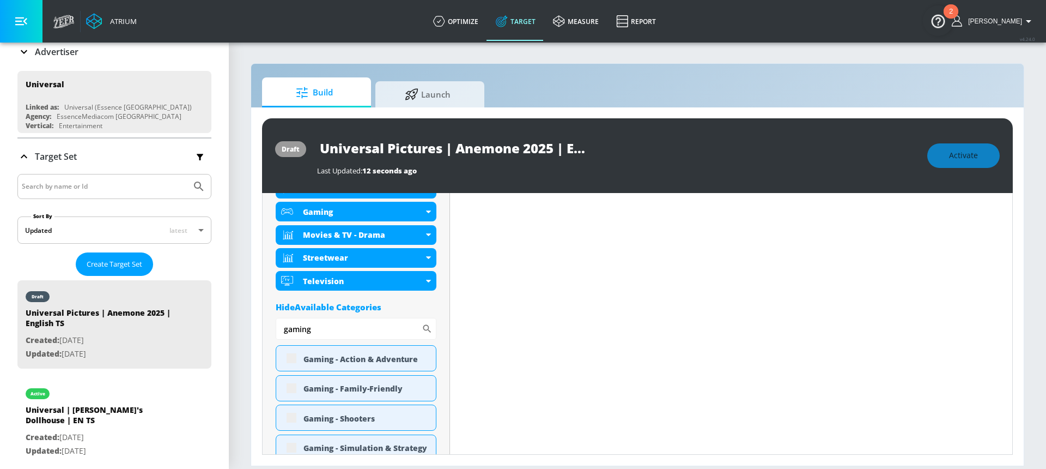
drag, startPoint x: 329, startPoint y: 333, endPoint x: 242, endPoint y: 337, distance: 86.2
click at [242, 337] on section "Build Launch draft Universal Pictures | Anemone 2025 | English TS Last Updated:…" at bounding box center [637, 254] width 817 height 427
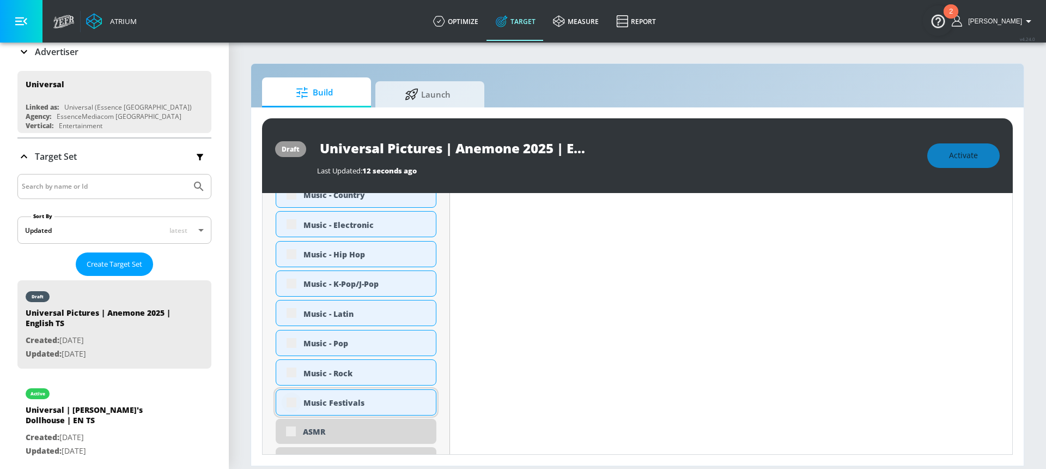
scroll to position [649, 0]
type input "music"
click at [289, 405] on input "checkbox" at bounding box center [292, 402] width 20 height 20
checkbox input "true"
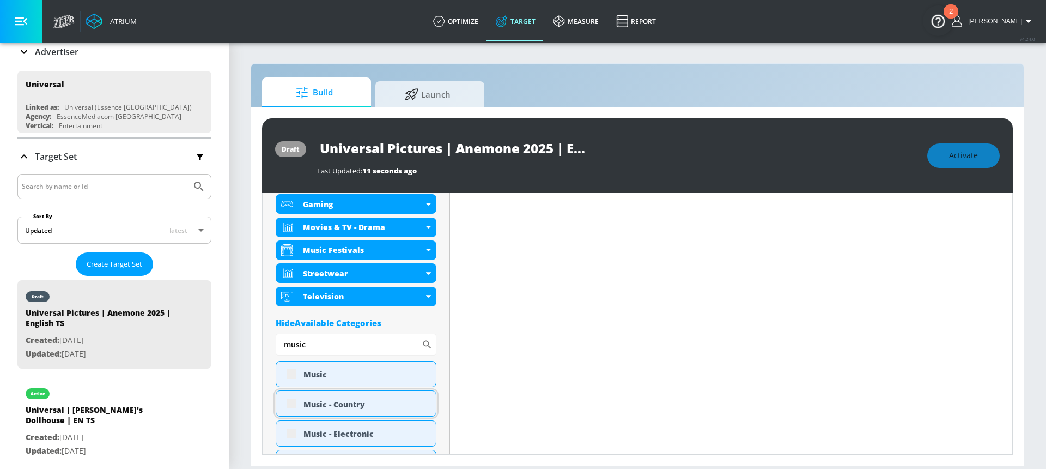
scroll to position [467, 0]
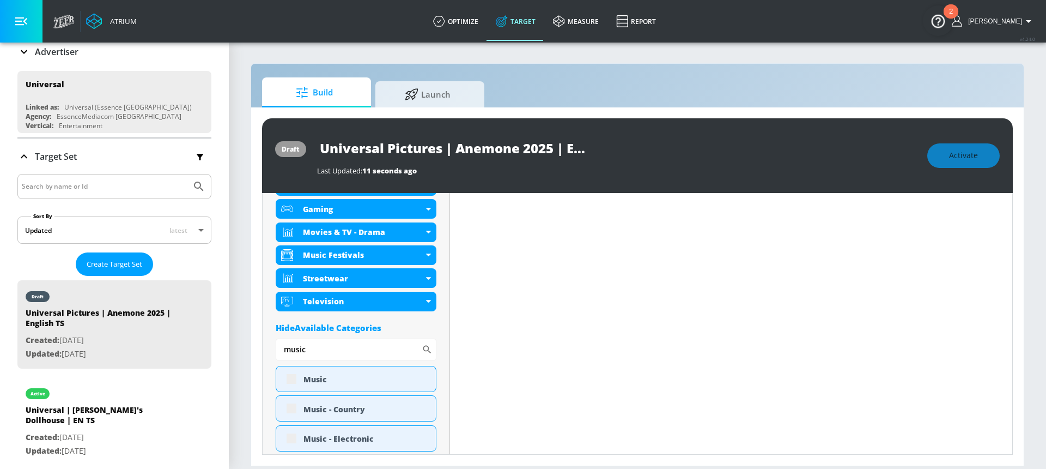
drag, startPoint x: 307, startPoint y: 353, endPoint x: 256, endPoint y: 357, distance: 51.4
click at [256, 357] on div "draft Universal Pictures | Anemone 2025 | English TS Last Updated: 11 seconds a…" at bounding box center [637, 286] width 773 height 358
type input "n"
type input "beauty"
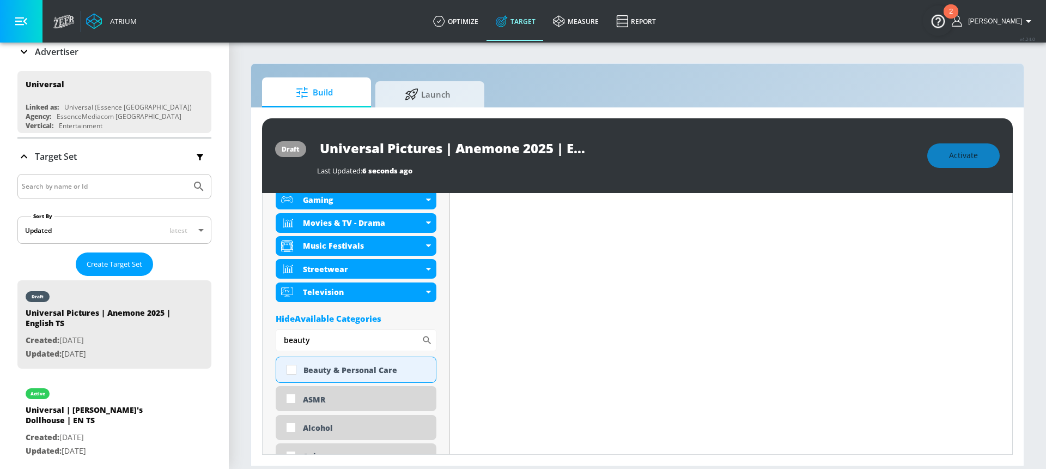
scroll to position [458, 0]
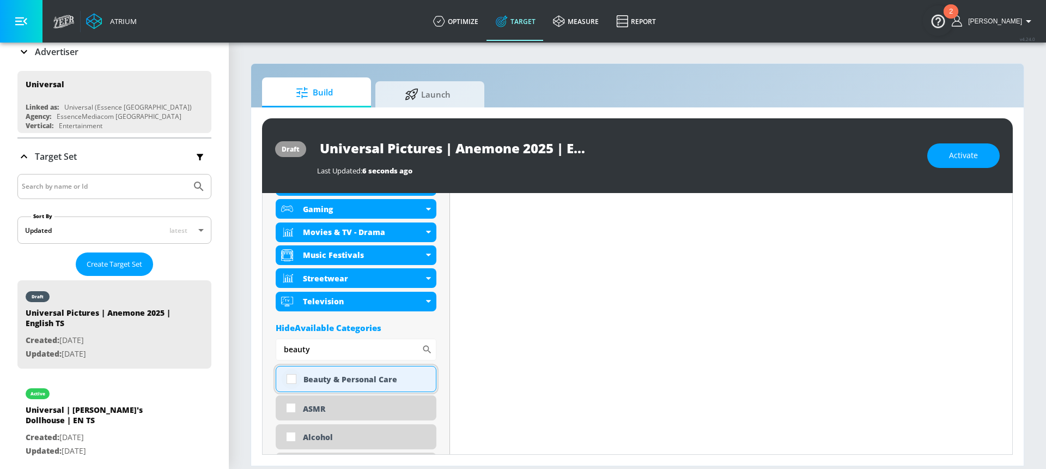
click at [286, 374] on input "checkbox" at bounding box center [292, 379] width 20 height 20
checkbox input "true"
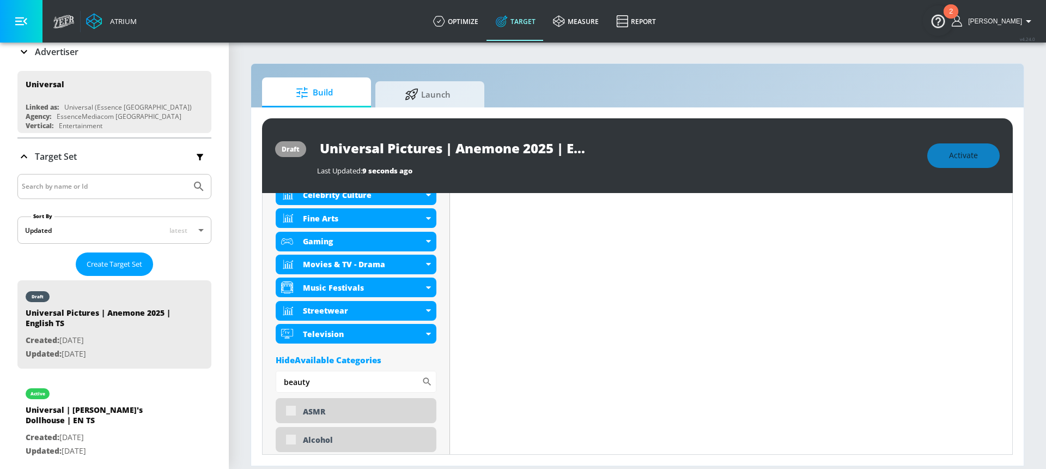
scroll to position [467, 0]
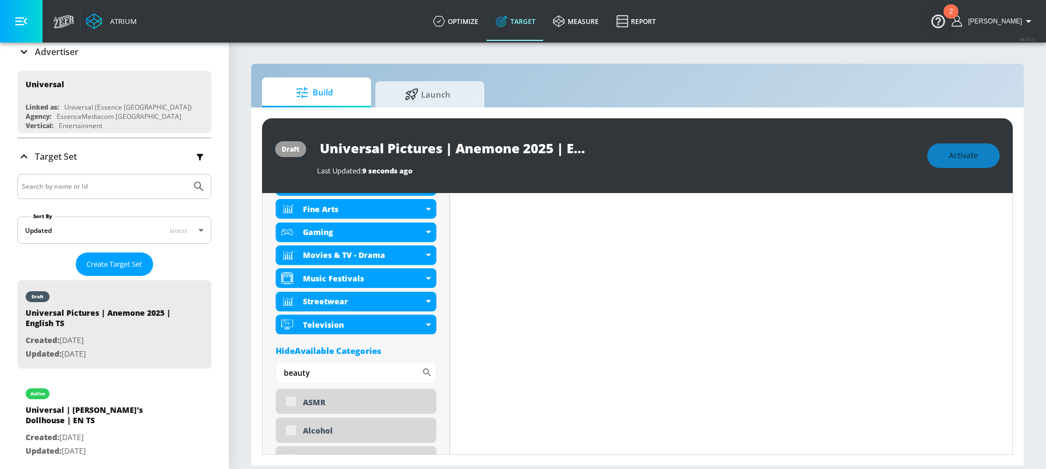
drag, startPoint x: 320, startPoint y: 378, endPoint x: 274, endPoint y: 377, distance: 46.3
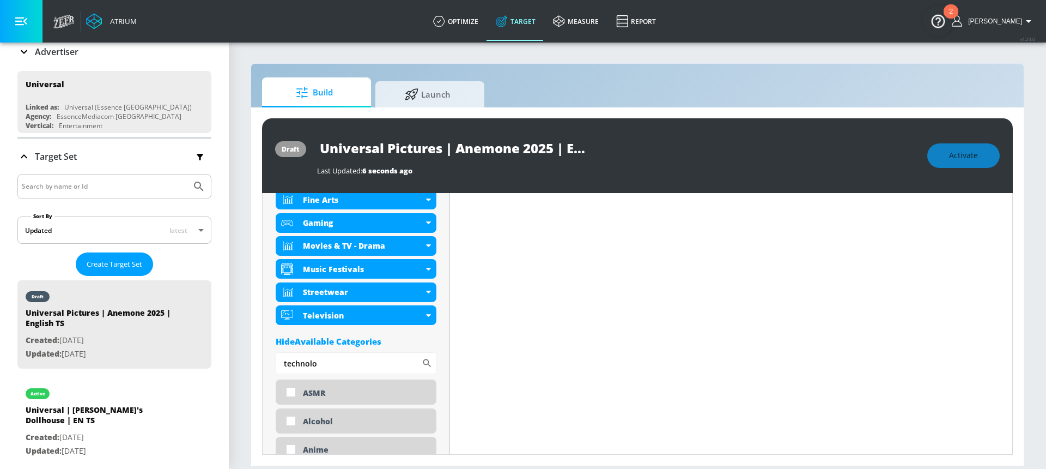
scroll to position [458, 0]
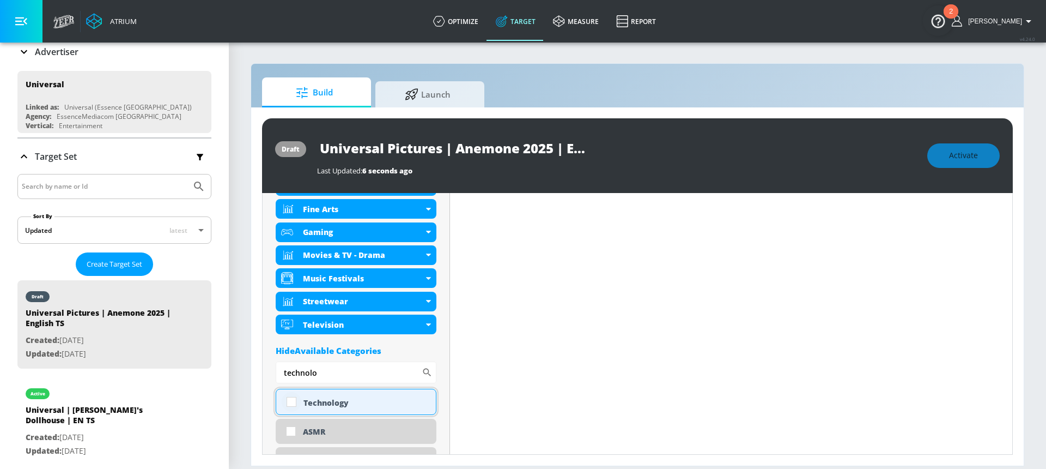
type input "technolo"
click at [293, 403] on input "checkbox" at bounding box center [292, 402] width 20 height 20
checkbox input "true"
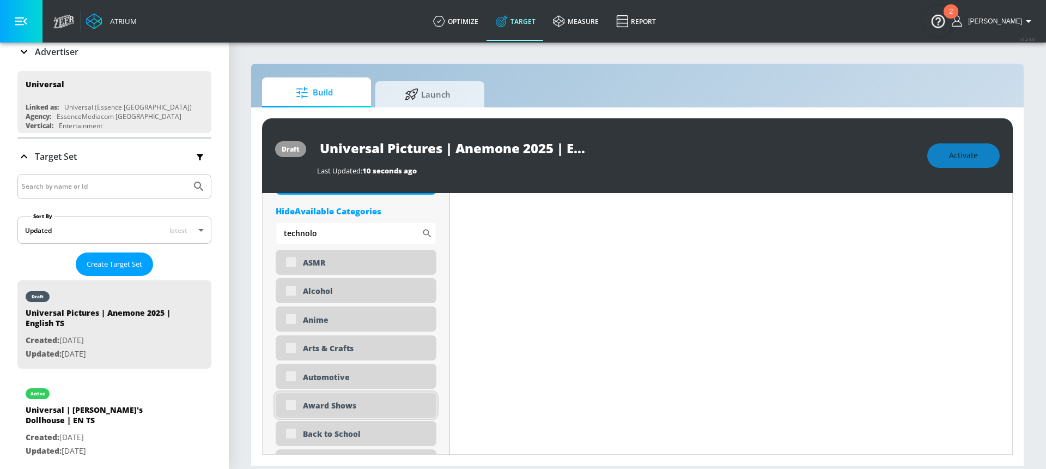
scroll to position [645, 0]
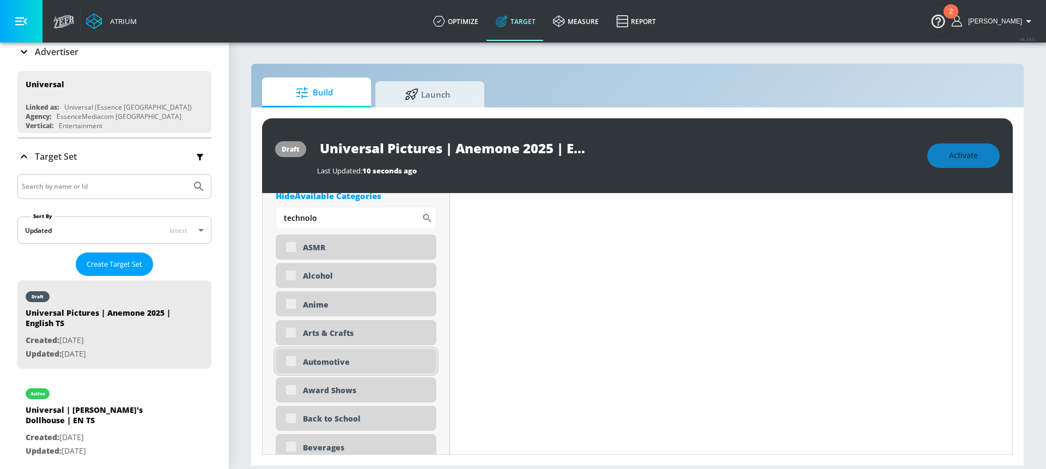
click at [292, 361] on div "Automotive" at bounding box center [356, 360] width 161 height 25
click at [291, 362] on div "Automotive" at bounding box center [356, 360] width 161 height 25
drag, startPoint x: 321, startPoint y: 218, endPoint x: 271, endPoint y: 216, distance: 50.2
click at [293, 365] on div "Automotive" at bounding box center [356, 360] width 161 height 25
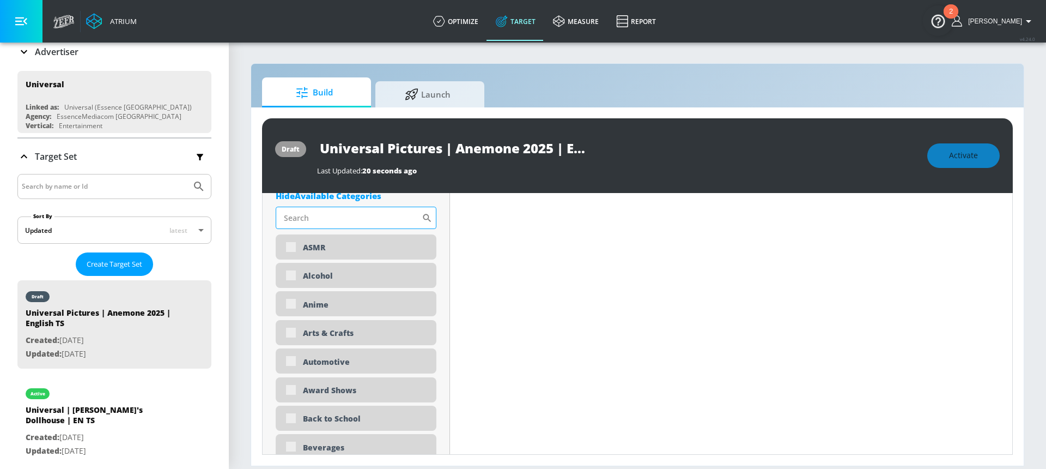
click at [303, 221] on input "Sort By" at bounding box center [349, 218] width 146 height 22
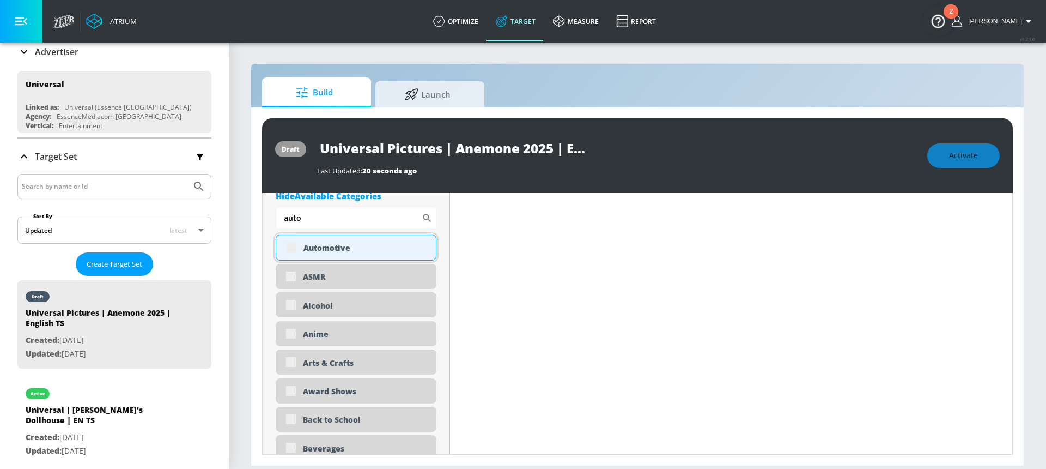
type input "auto"
click at [292, 246] on div "Automotive" at bounding box center [356, 247] width 161 height 26
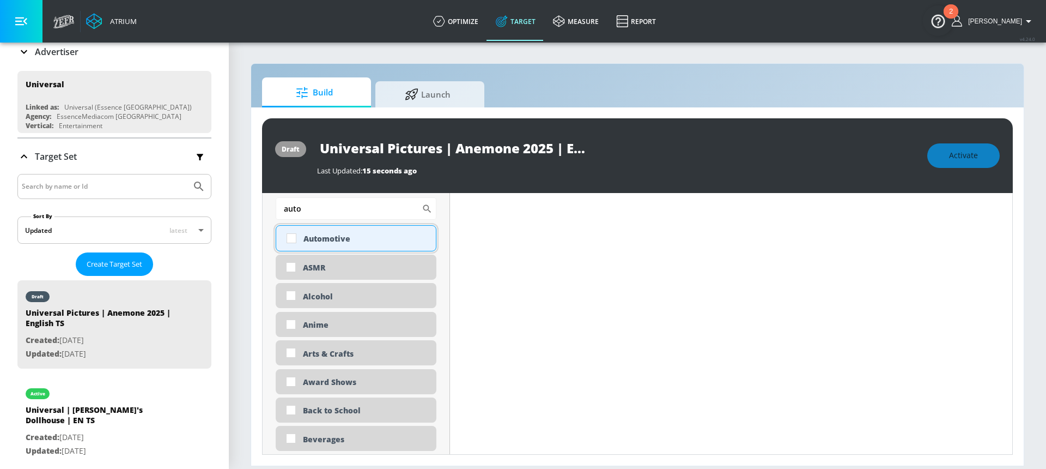
scroll to position [636, 0]
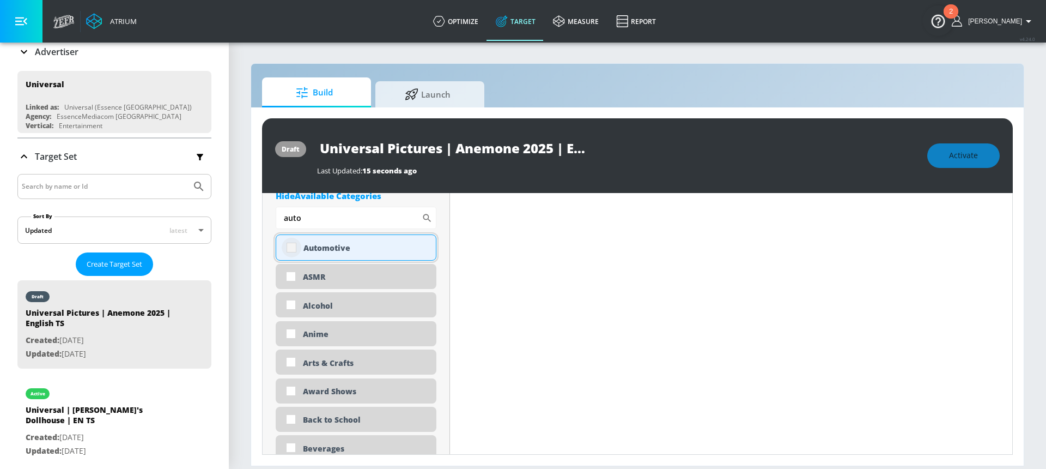
click at [292, 246] on input "checkbox" at bounding box center [292, 248] width 20 height 20
checkbox input "true"
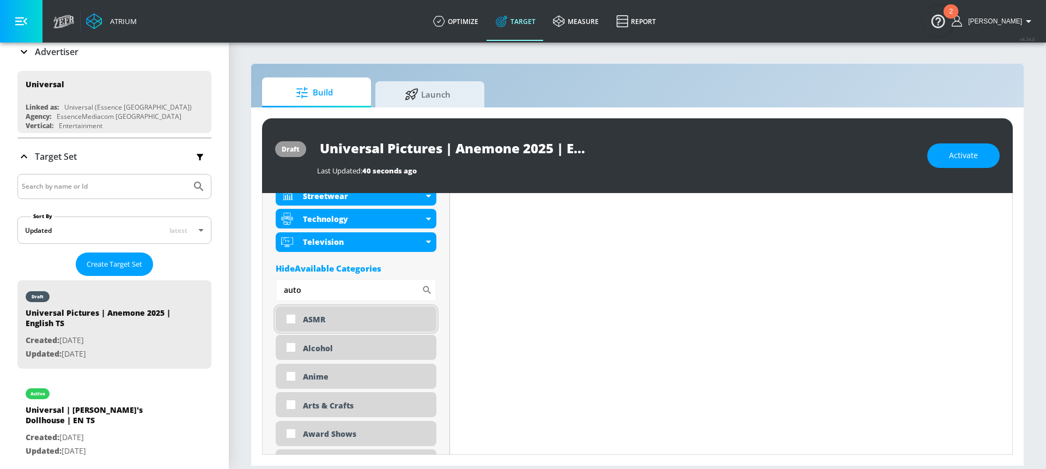
scroll to position [595, 0]
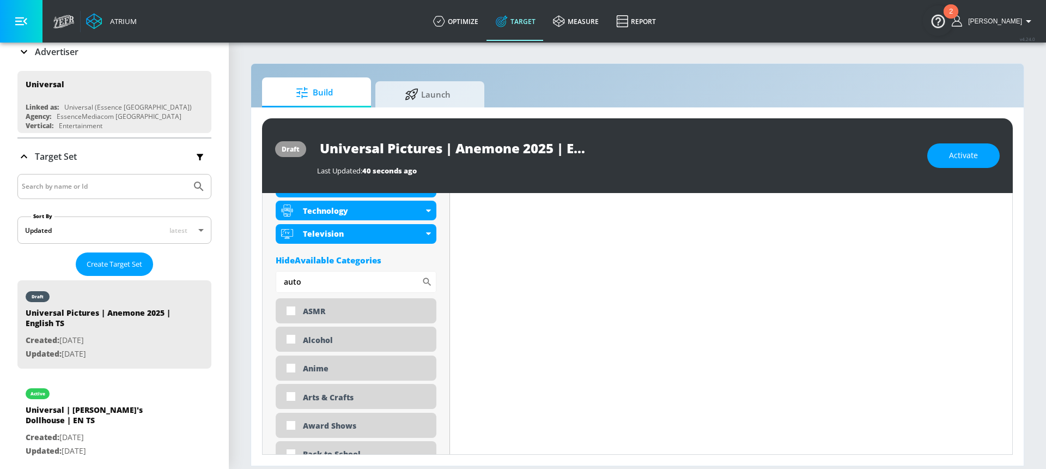
drag, startPoint x: 308, startPoint y: 288, endPoint x: 251, endPoint y: 283, distance: 56.9
click at [251, 283] on div "draft Universal Pictures | Anemone 2025 | English TS Last Updated: 40 seconds a…" at bounding box center [637, 286] width 773 height 358
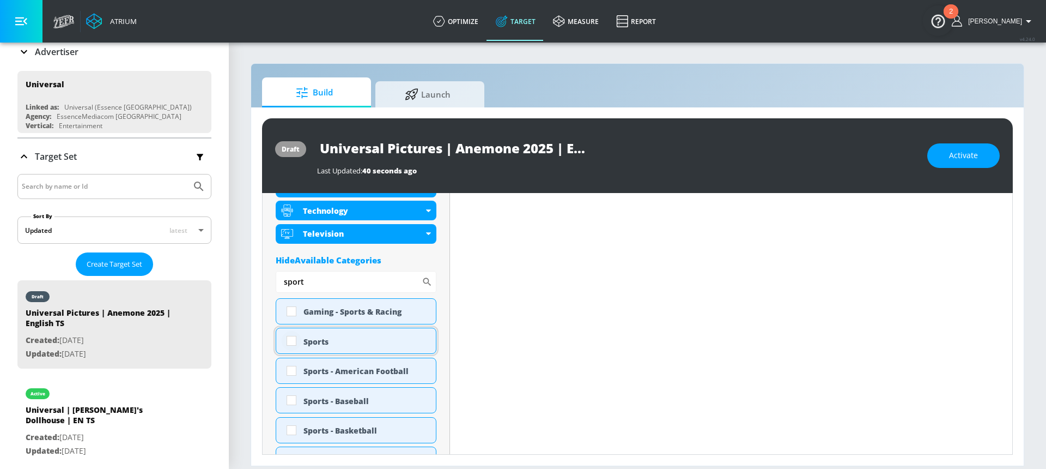
type input "sport"
click at [296, 339] on input "checkbox" at bounding box center [292, 341] width 20 height 20
checkbox input "true"
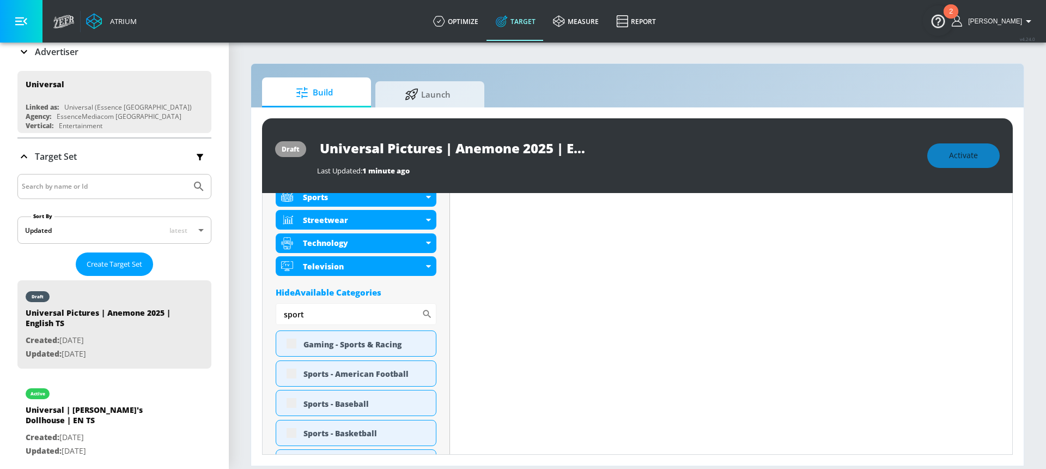
scroll to position [604, 0]
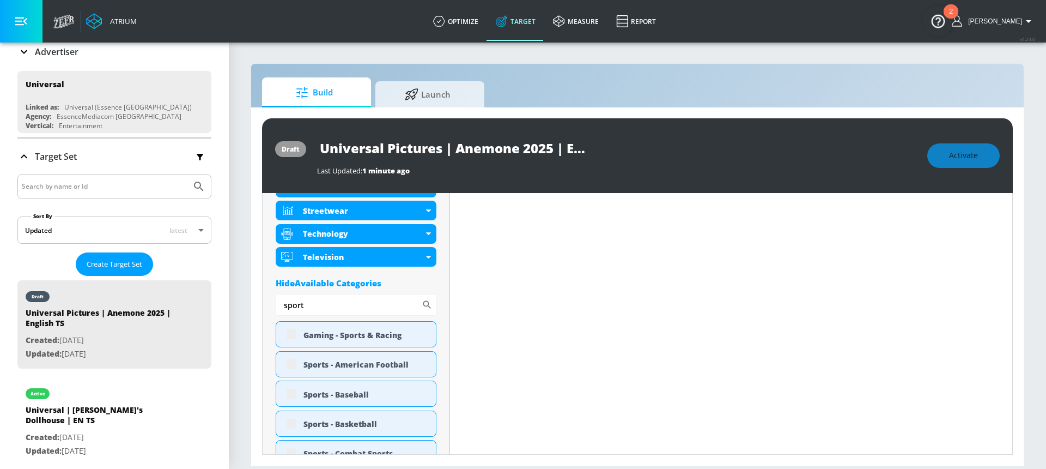
drag, startPoint x: 282, startPoint y: 295, endPoint x: 257, endPoint y: 295, distance: 25.6
click at [257, 295] on div "draft Universal Pictures | Anemone 2025 | English TS Last Updated: 1 minute ago…" at bounding box center [637, 286] width 773 height 358
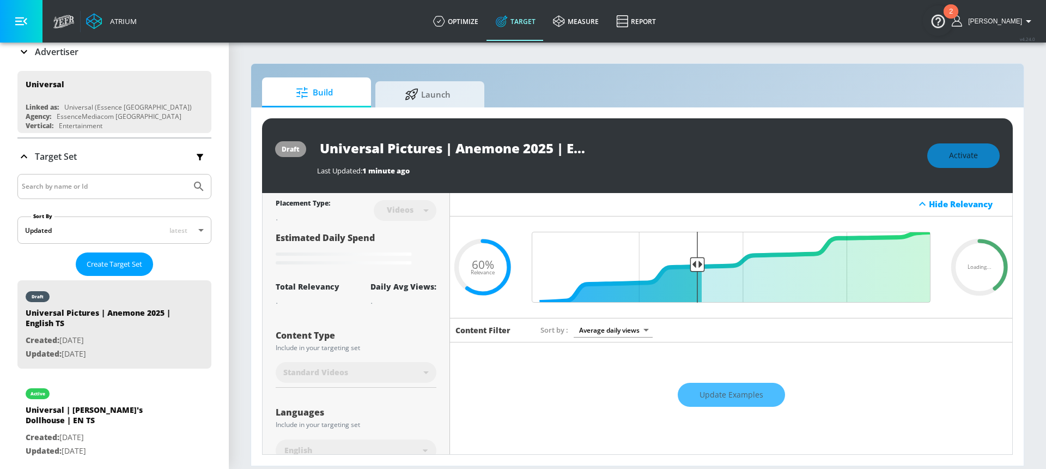
scroll to position [0, 0]
type input "fine"
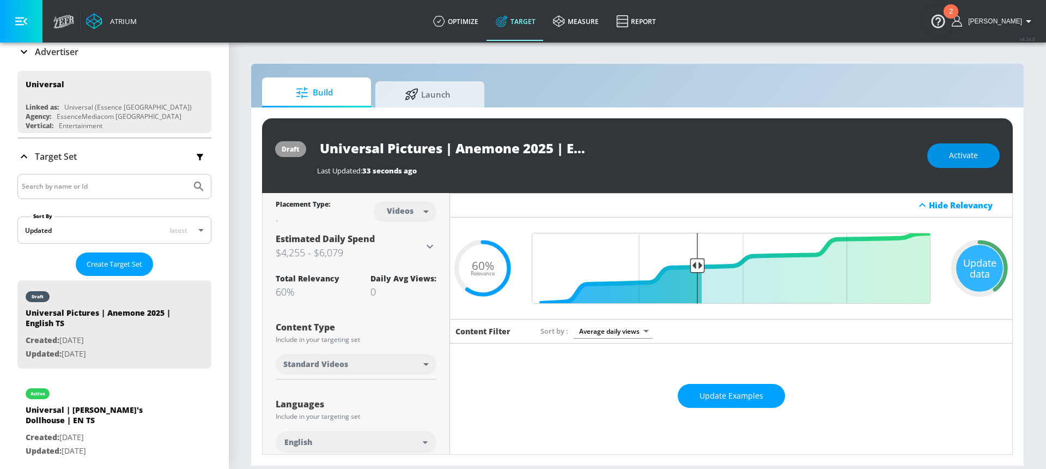
click at [986, 153] on button "Activate" at bounding box center [963, 155] width 72 height 25
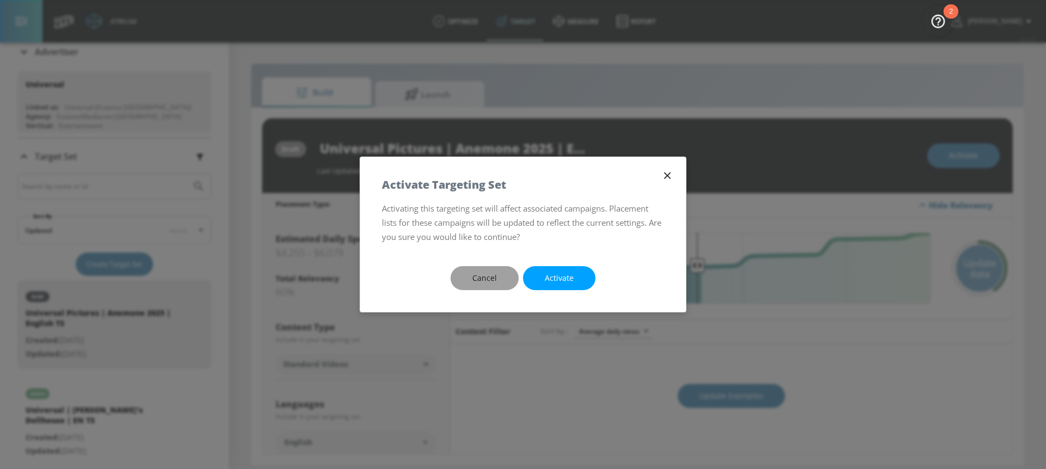
click at [493, 278] on span "Cancel" at bounding box center [484, 278] width 25 height 14
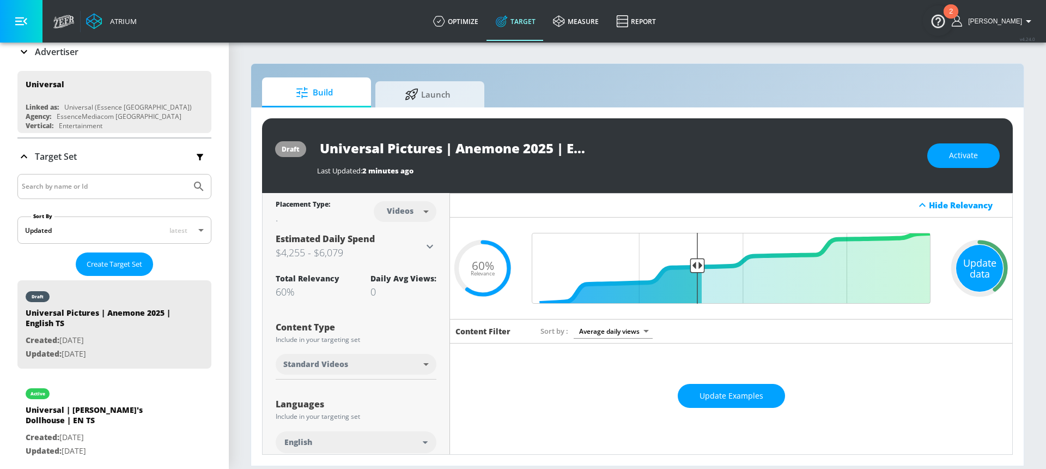
click at [970, 271] on div "Update data" at bounding box center [979, 268] width 47 height 47
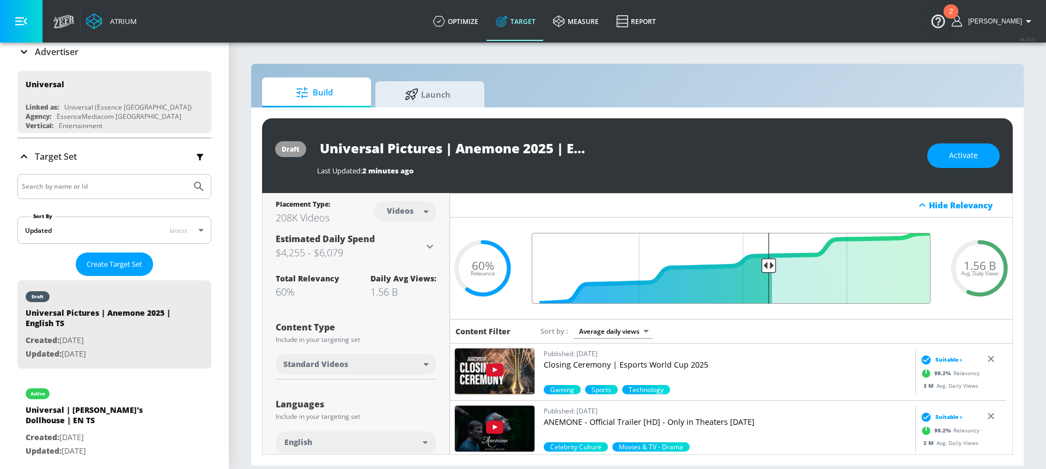
drag, startPoint x: 694, startPoint y: 266, endPoint x: 764, endPoint y: 270, distance: 70.4
click at [764, 270] on input "Final Threshold" at bounding box center [731, 268] width 410 height 71
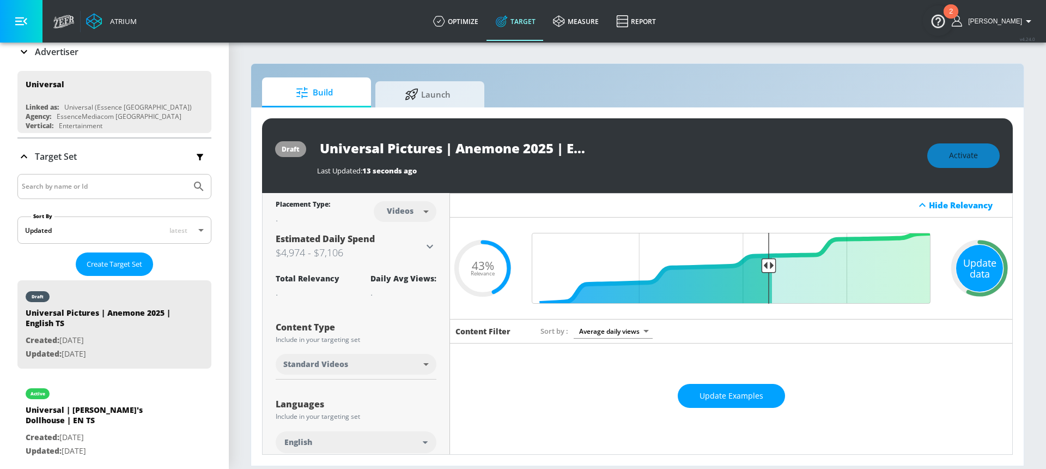
click at [970, 268] on div "Update data" at bounding box center [979, 268] width 47 height 47
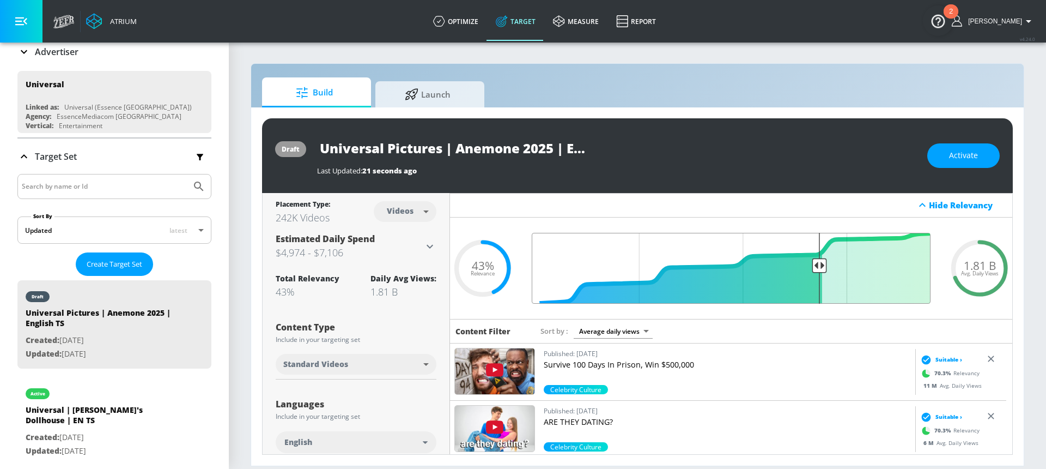
drag, startPoint x: 763, startPoint y: 269, endPoint x: 814, endPoint y: 269, distance: 50.7
click at [814, 269] on input "Final Threshold" at bounding box center [731, 268] width 410 height 71
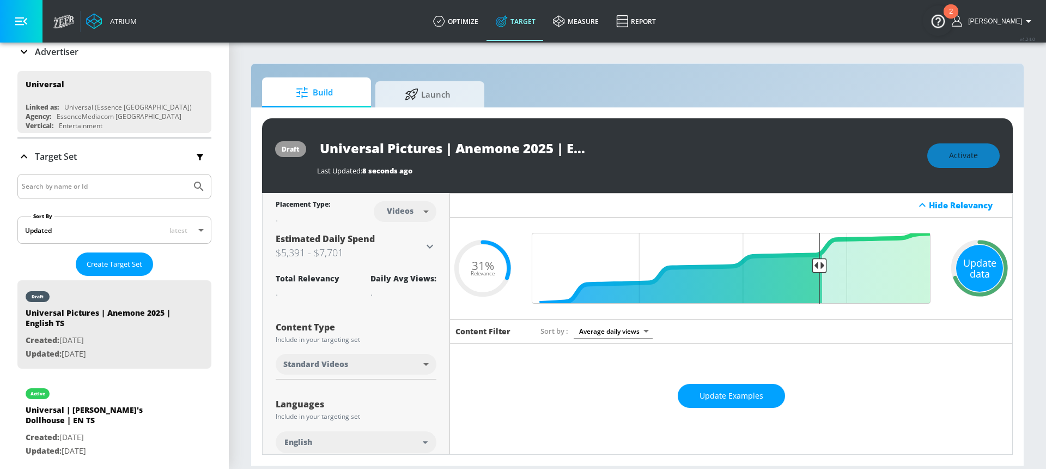
click at [989, 272] on div "Update data" at bounding box center [979, 268] width 47 height 47
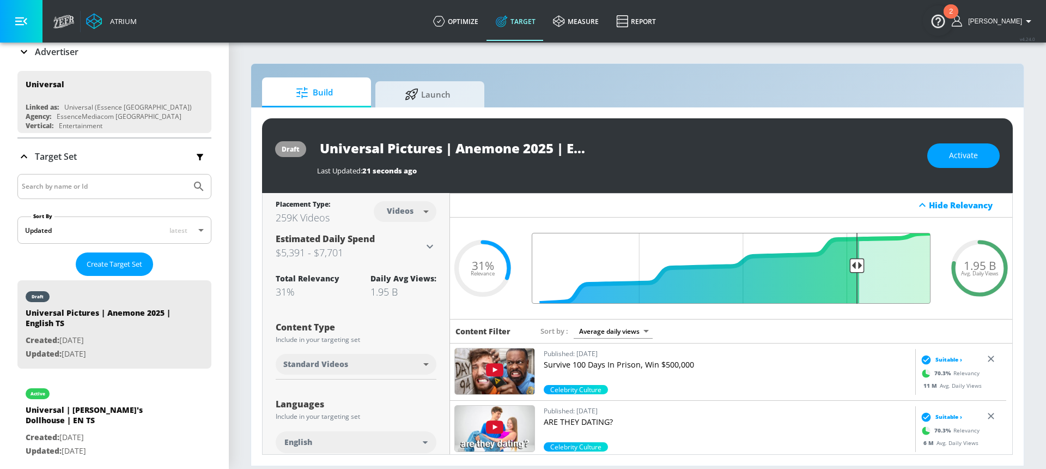
drag, startPoint x: 818, startPoint y: 265, endPoint x: 850, endPoint y: 264, distance: 31.6
type input "0.22"
click at [850, 264] on input "Final Threshold" at bounding box center [731, 268] width 410 height 71
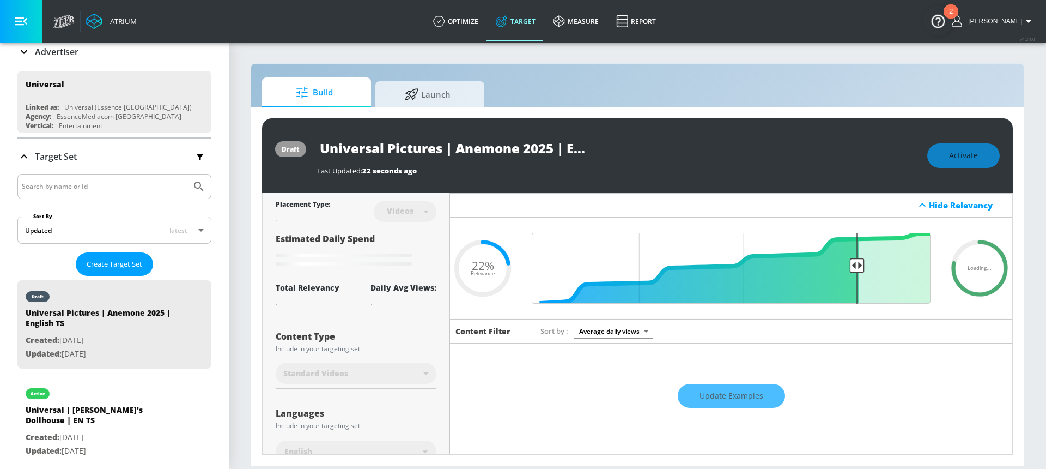
click at [945, 165] on div "Activate" at bounding box center [963, 155] width 72 height 25
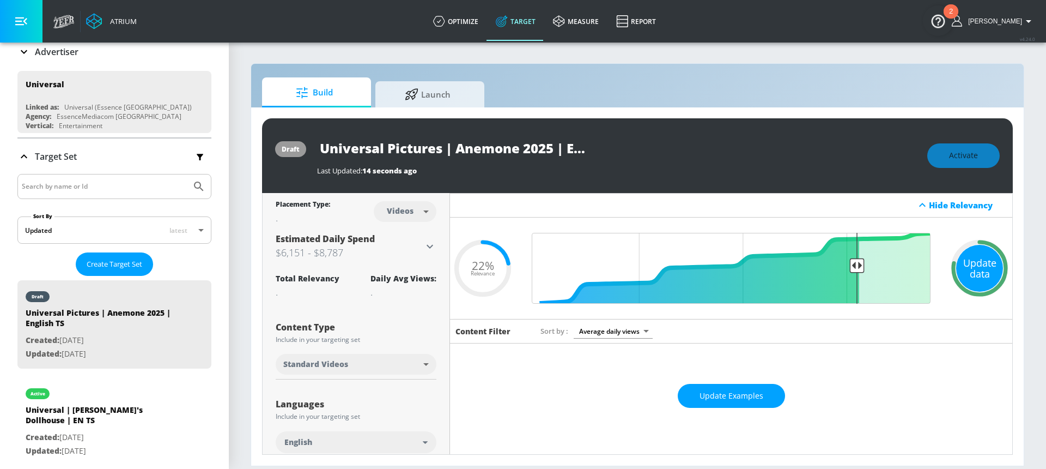
click at [969, 271] on div "Update data" at bounding box center [979, 268] width 47 height 47
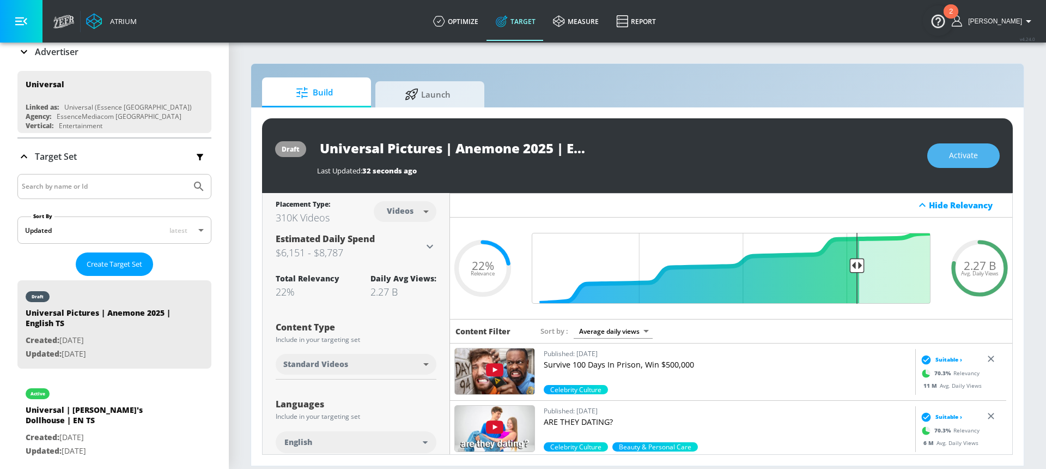
click at [965, 158] on span "Activate" at bounding box center [963, 156] width 29 height 14
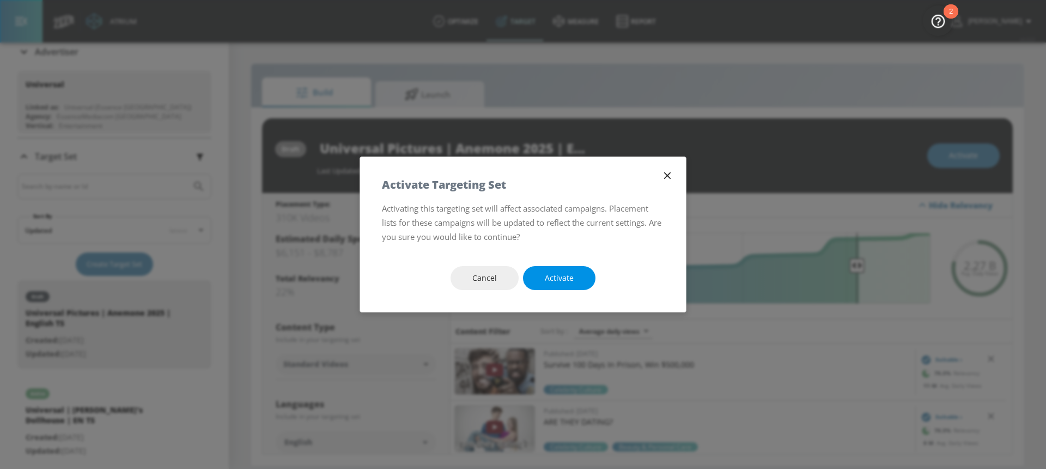
click at [547, 278] on span "Activate" at bounding box center [559, 278] width 29 height 14
